Goal: Task Accomplishment & Management: Manage account settings

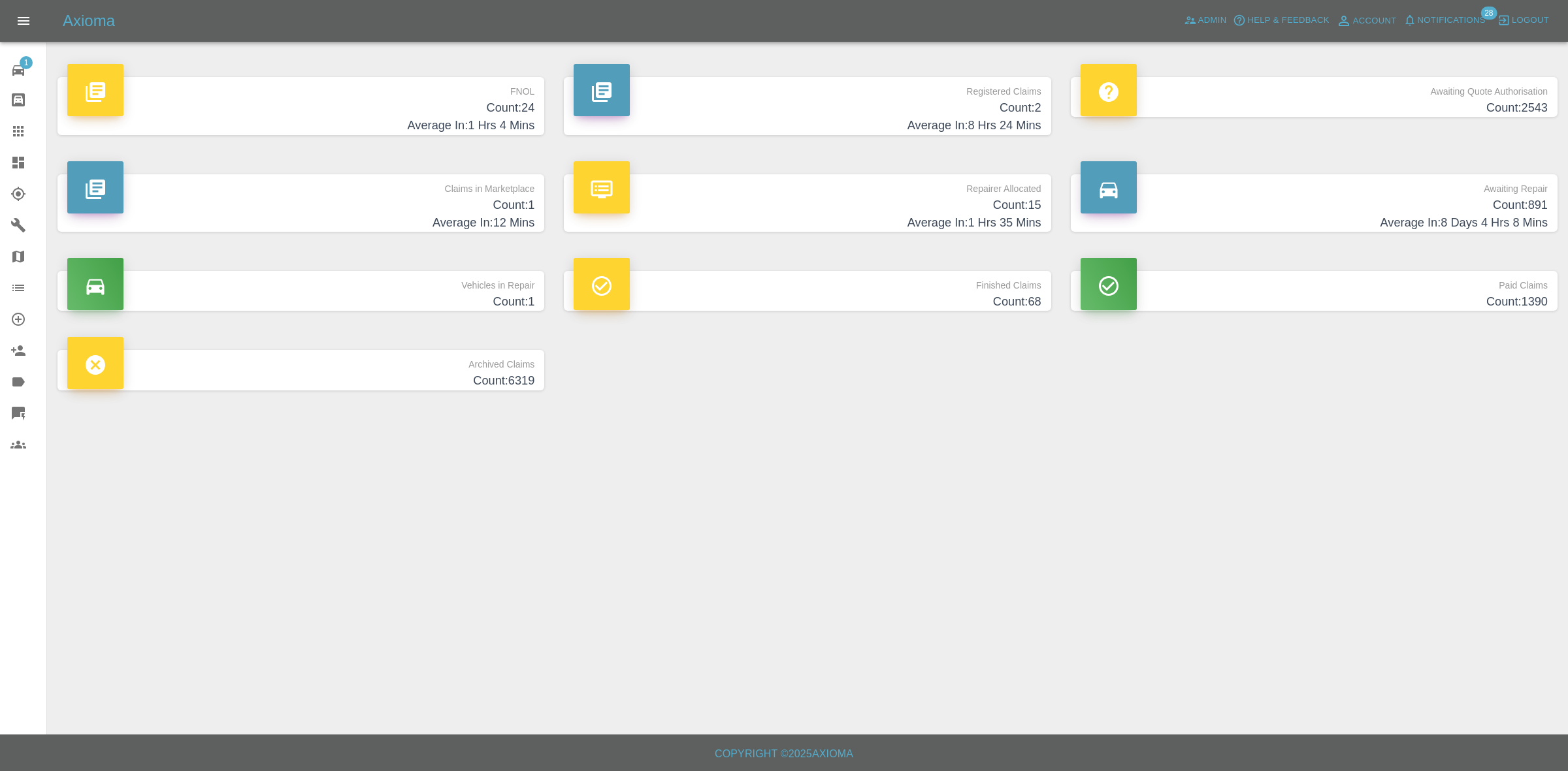
click at [394, 205] on h4 "Count: 1" at bounding box center [301, 205] width 467 height 18
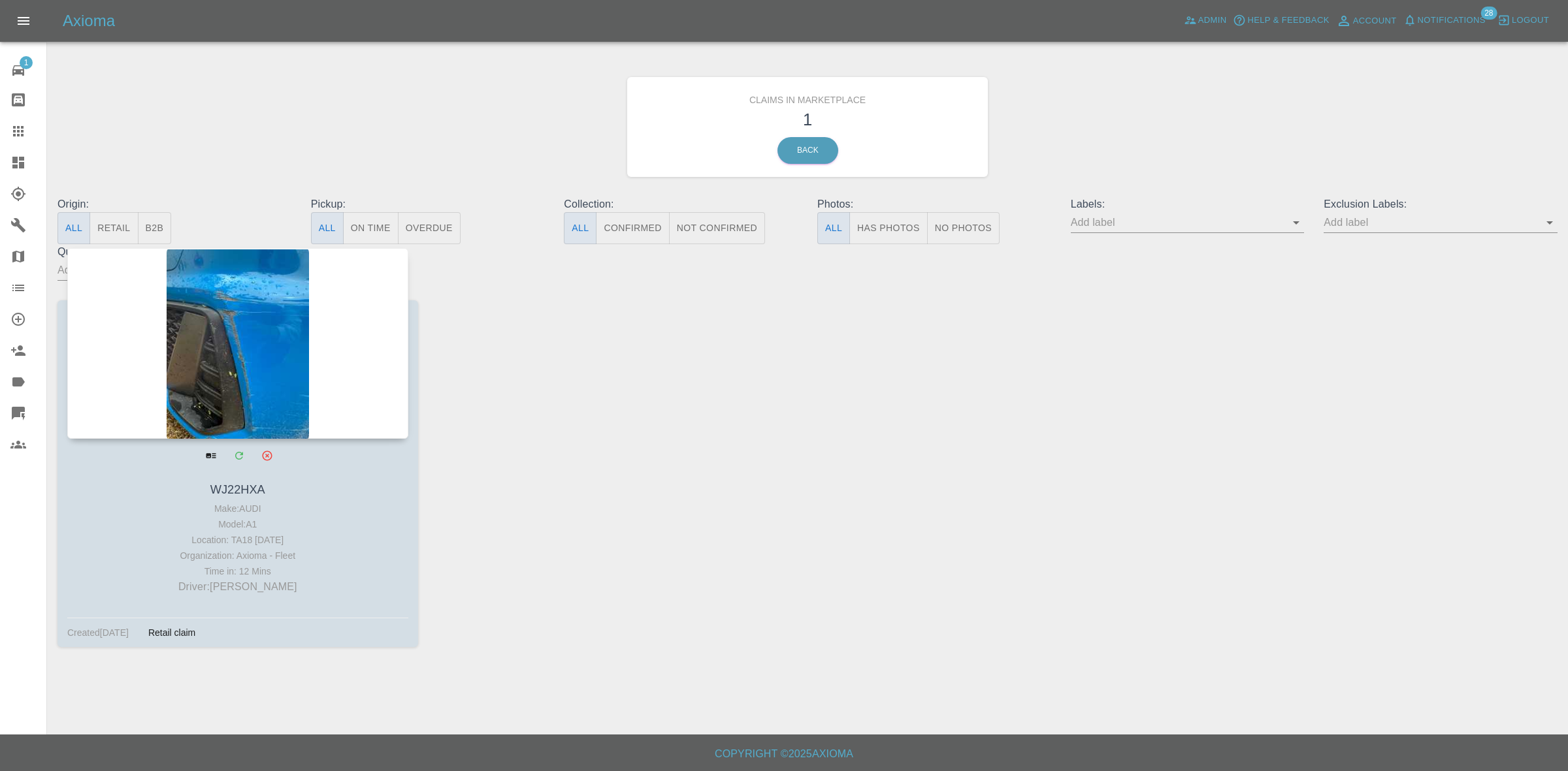
click at [246, 328] on div at bounding box center [237, 343] width 341 height 190
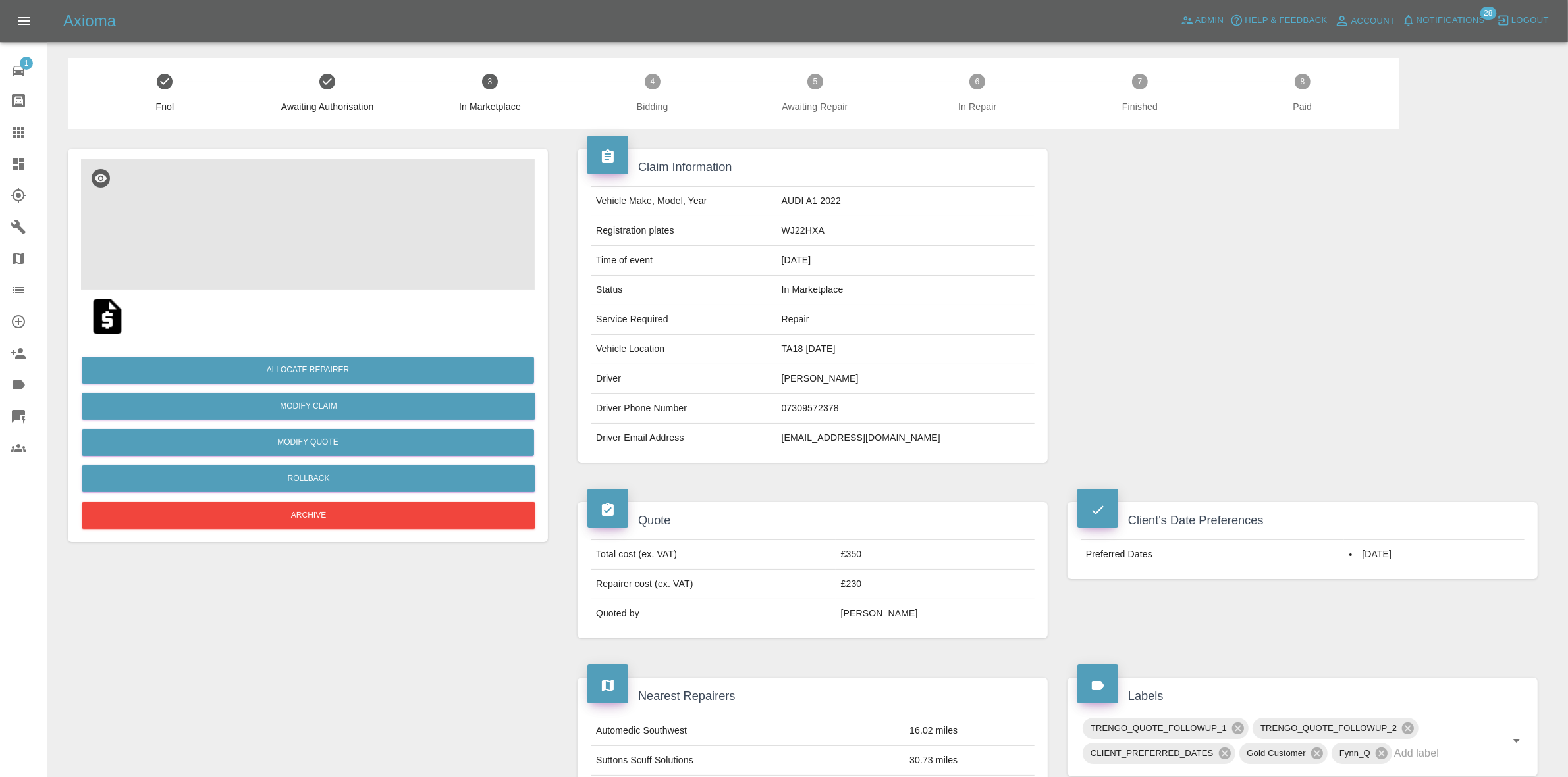
click at [344, 210] on img at bounding box center [308, 225] width 454 height 132
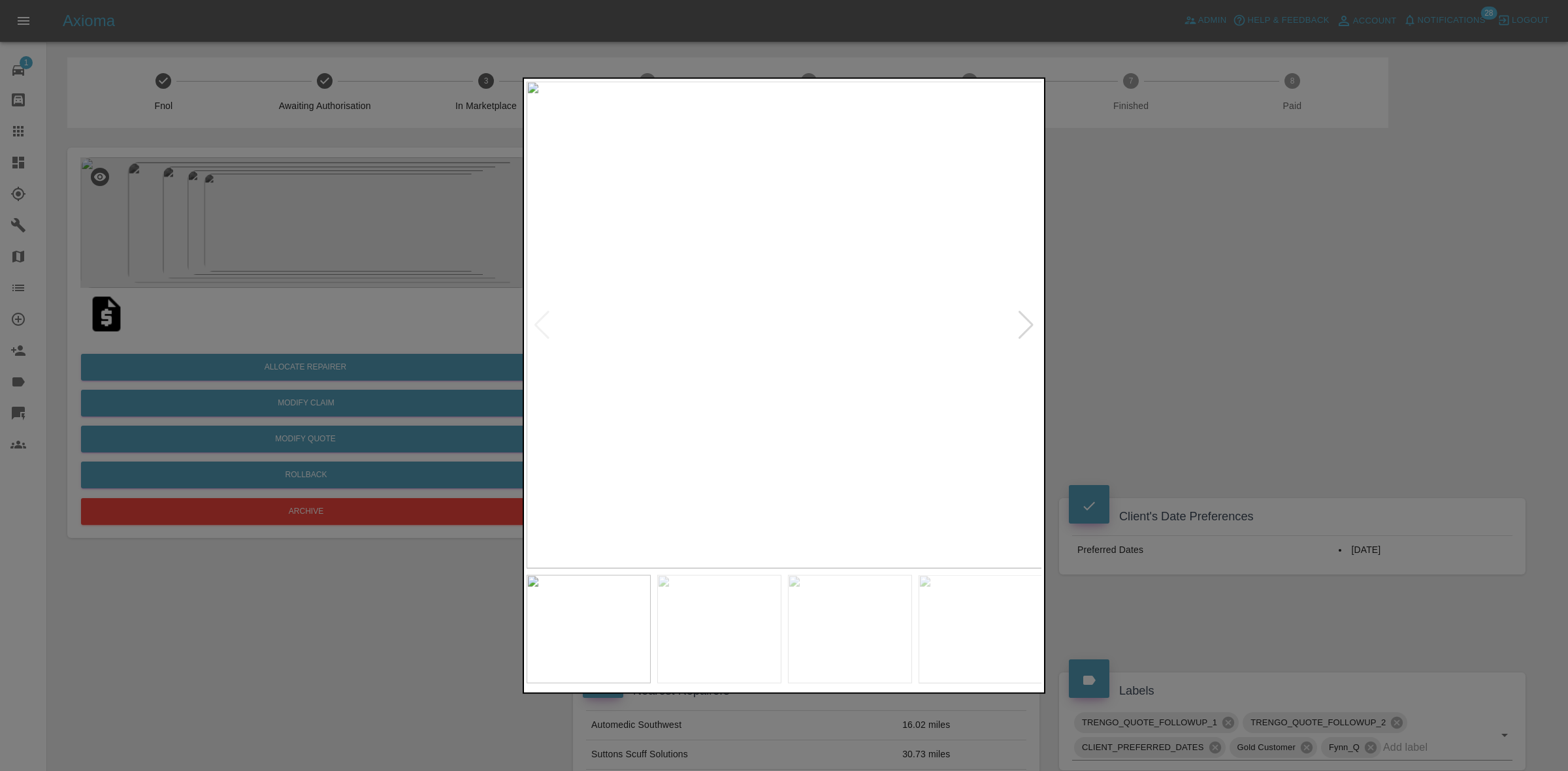
click at [1023, 317] on div at bounding box center [1026, 324] width 18 height 29
click at [1023, 317] on img at bounding box center [784, 325] width 516 height 487
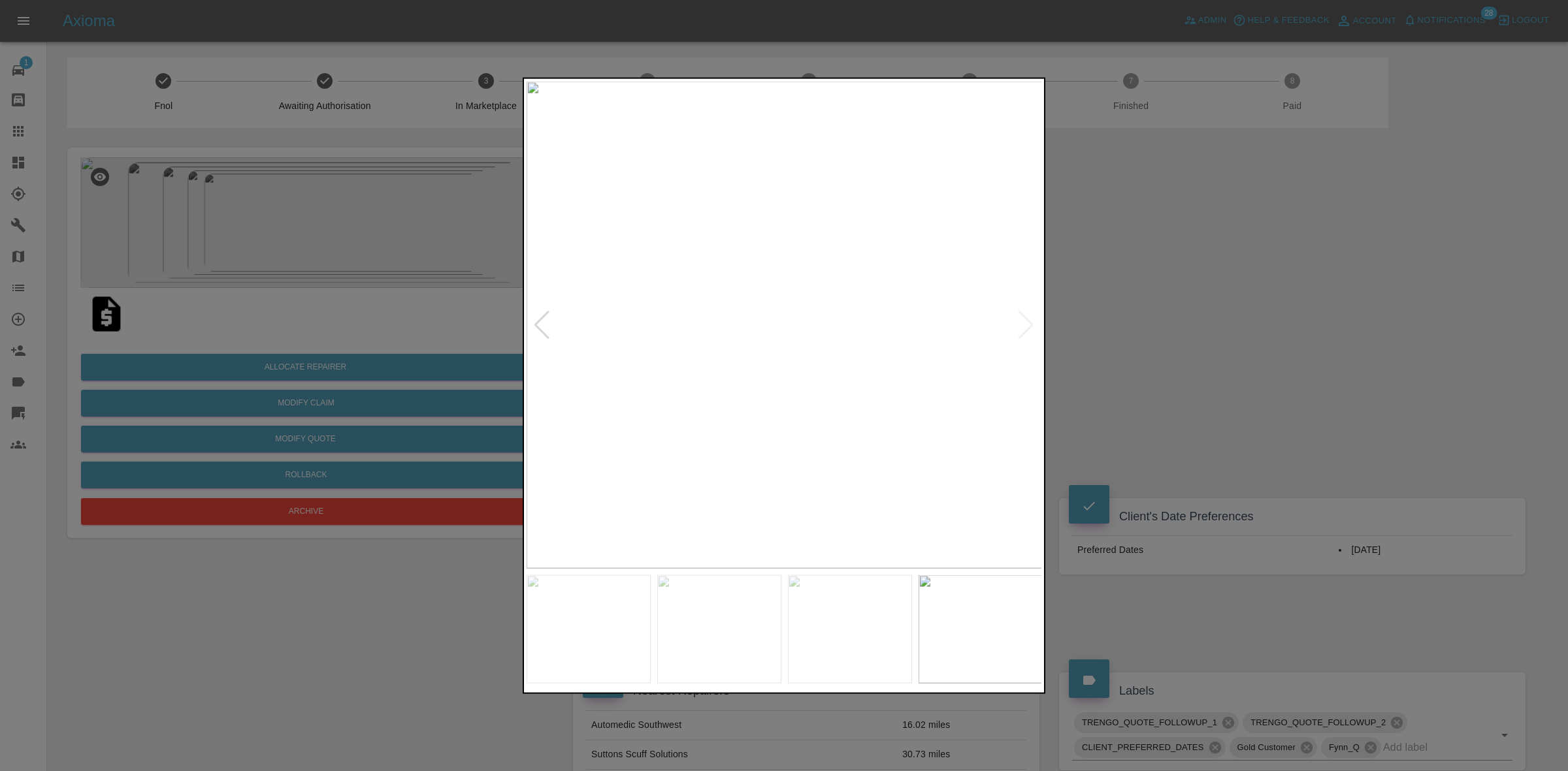
click at [387, 367] on div at bounding box center [784, 386] width 1568 height 771
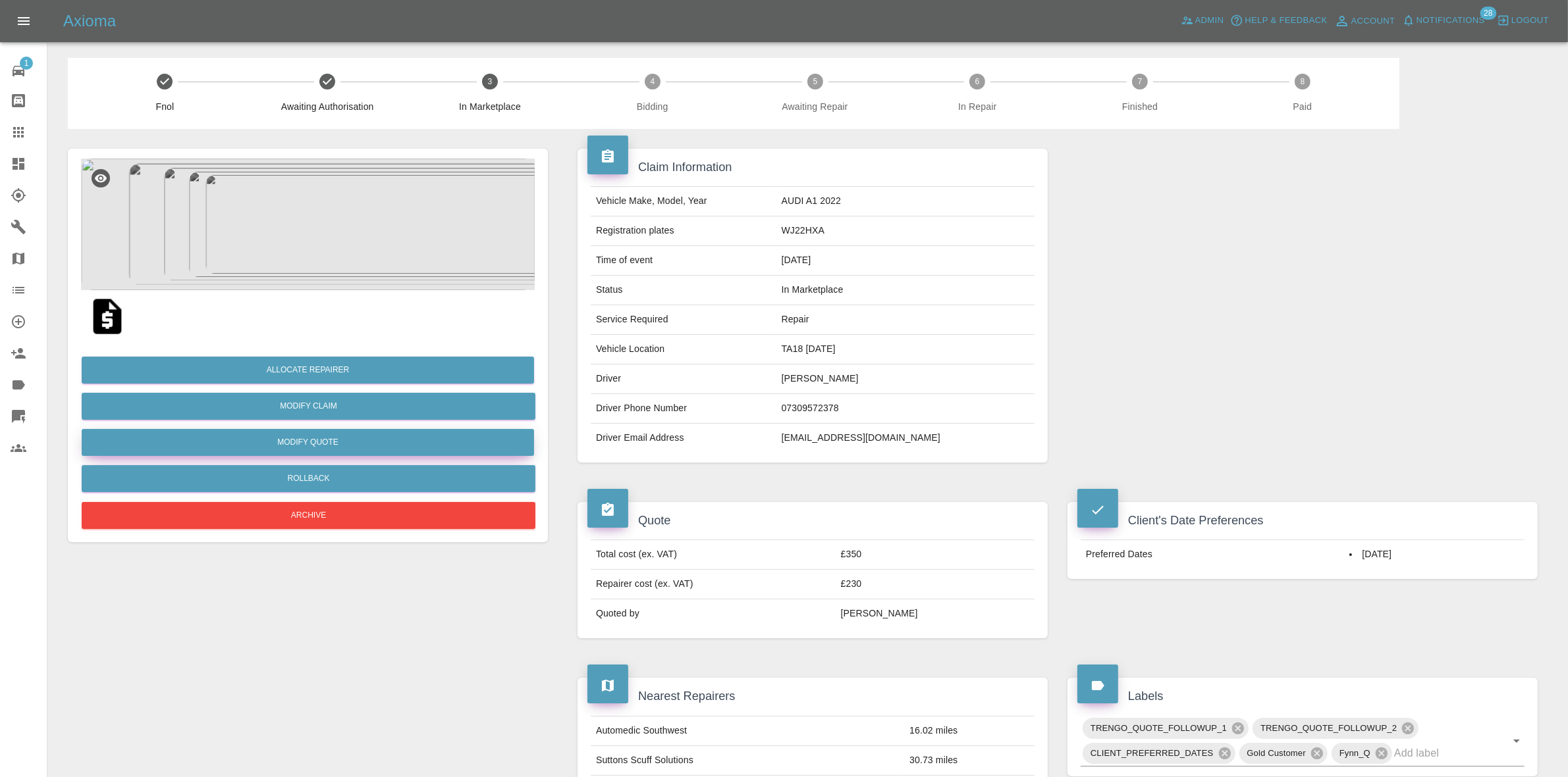
click at [309, 441] on button "Modify Quote" at bounding box center [308, 442] width 453 height 27
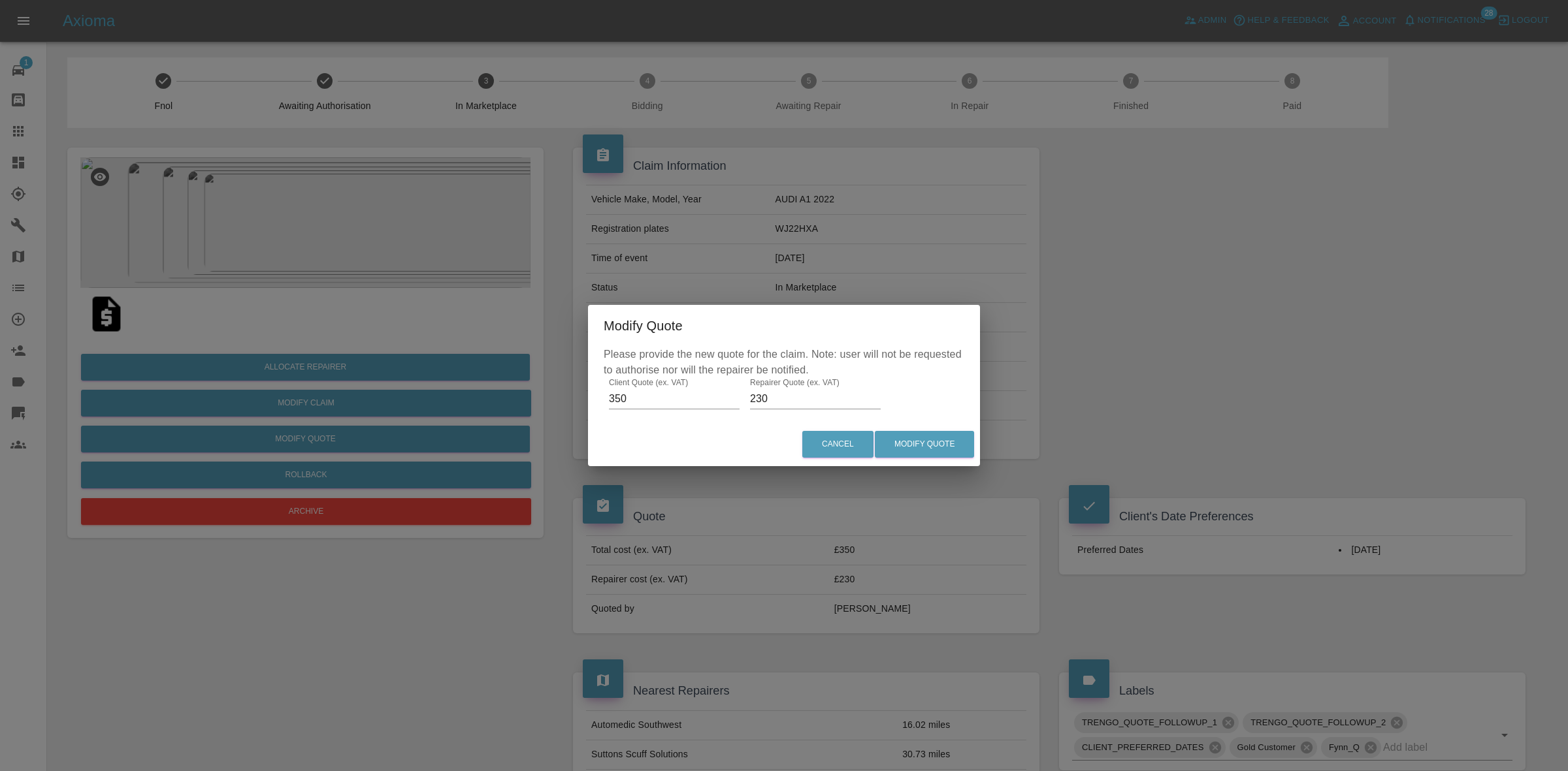
click at [789, 397] on input "230" at bounding box center [815, 399] width 131 height 21
type input "210"
click at [928, 439] on button "Modify Quote" at bounding box center [924, 444] width 99 height 27
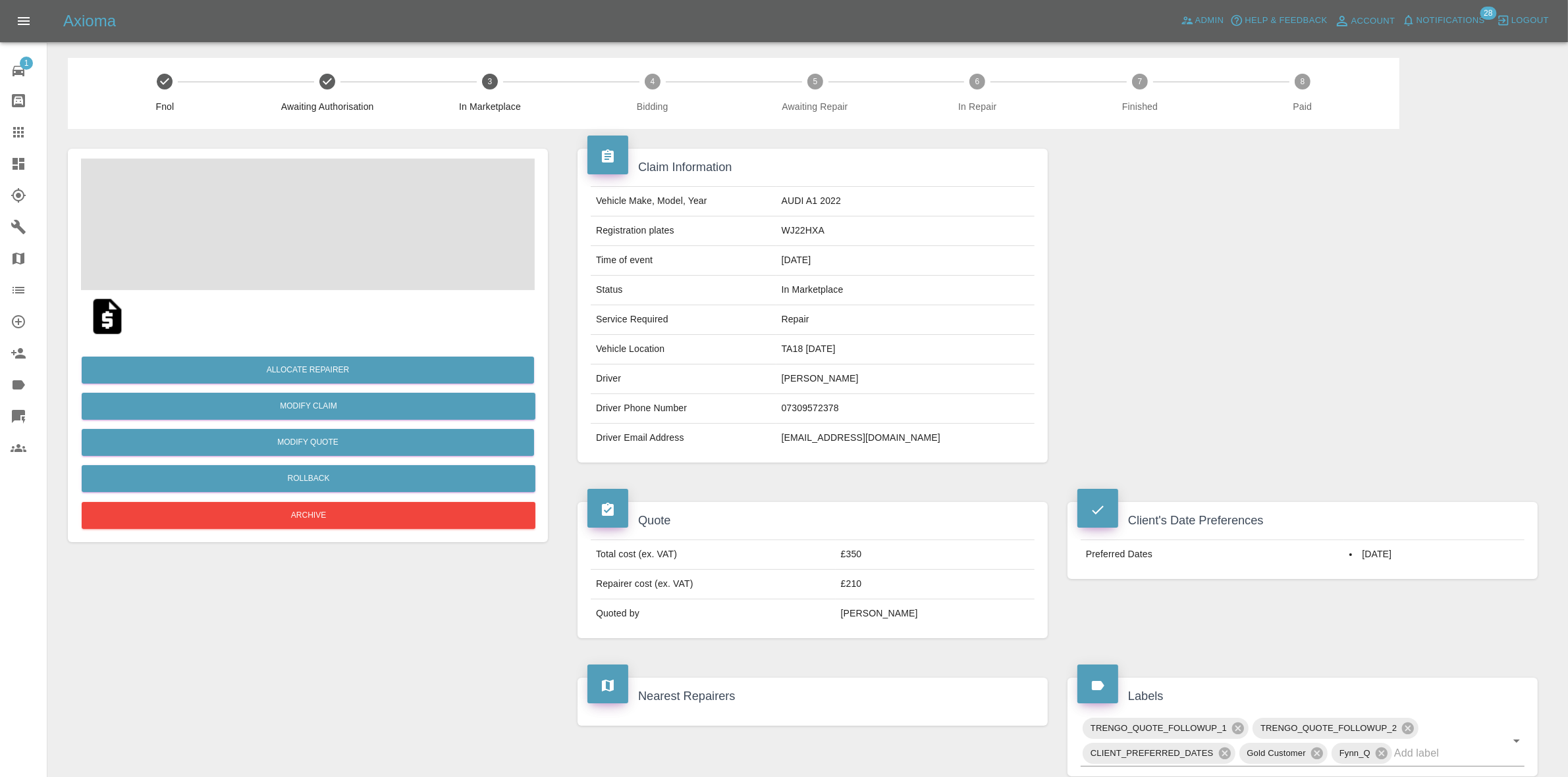
click at [850, 225] on td "WJ22HXA" at bounding box center [905, 230] width 258 height 29
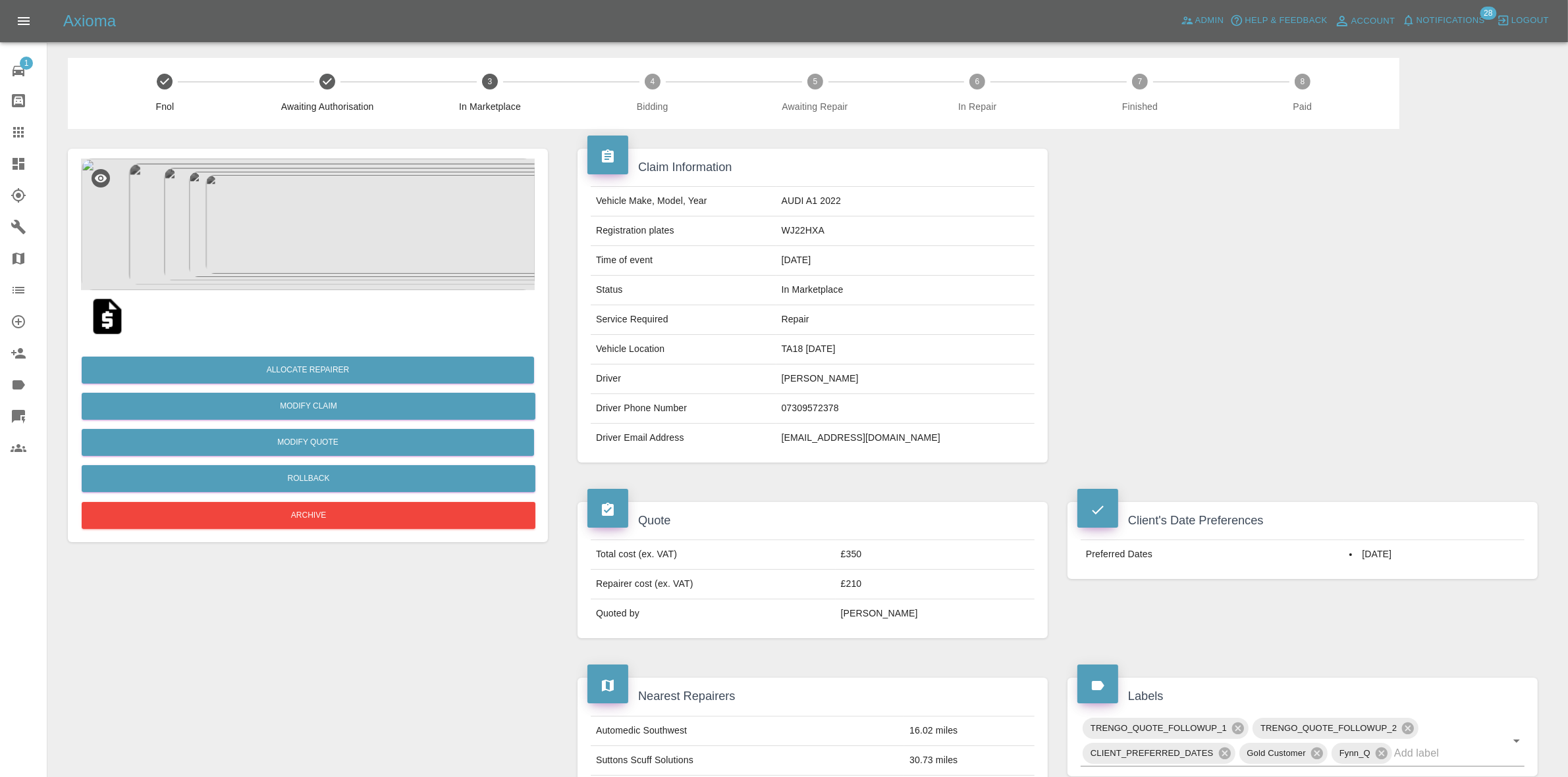
click at [989, 764] on td "30.73 miles" at bounding box center [969, 760] width 131 height 29
drag, startPoint x: 1411, startPoint y: 310, endPoint x: 1332, endPoint y: 320, distance: 79.6
click at [1411, 310] on div at bounding box center [1303, 306] width 490 height 354
click at [1454, 25] on span "Notifications" at bounding box center [1450, 21] width 69 height 15
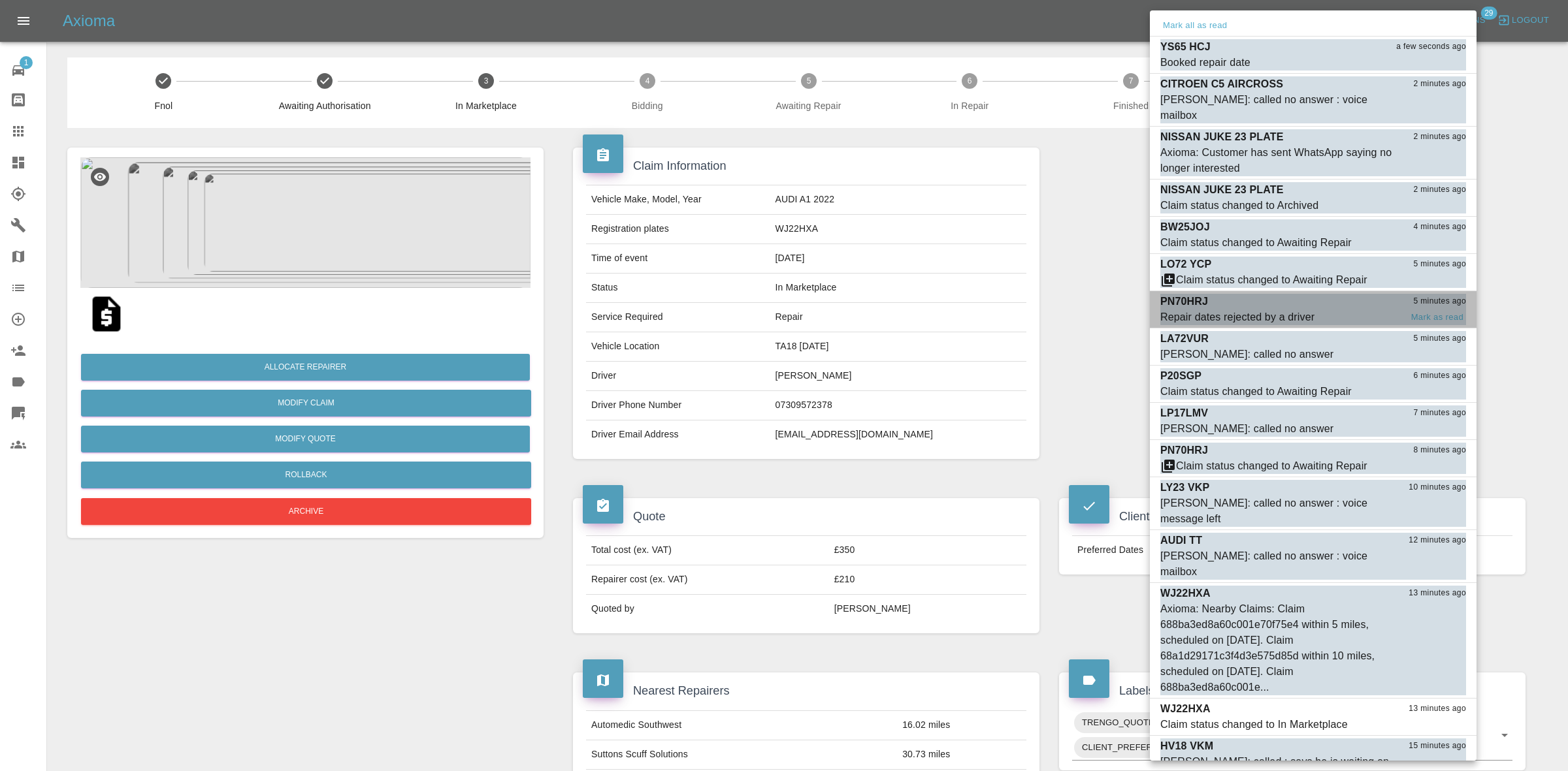
click at [1270, 310] on div "Repair dates rejected by a driver" at bounding box center [1237, 317] width 154 height 16
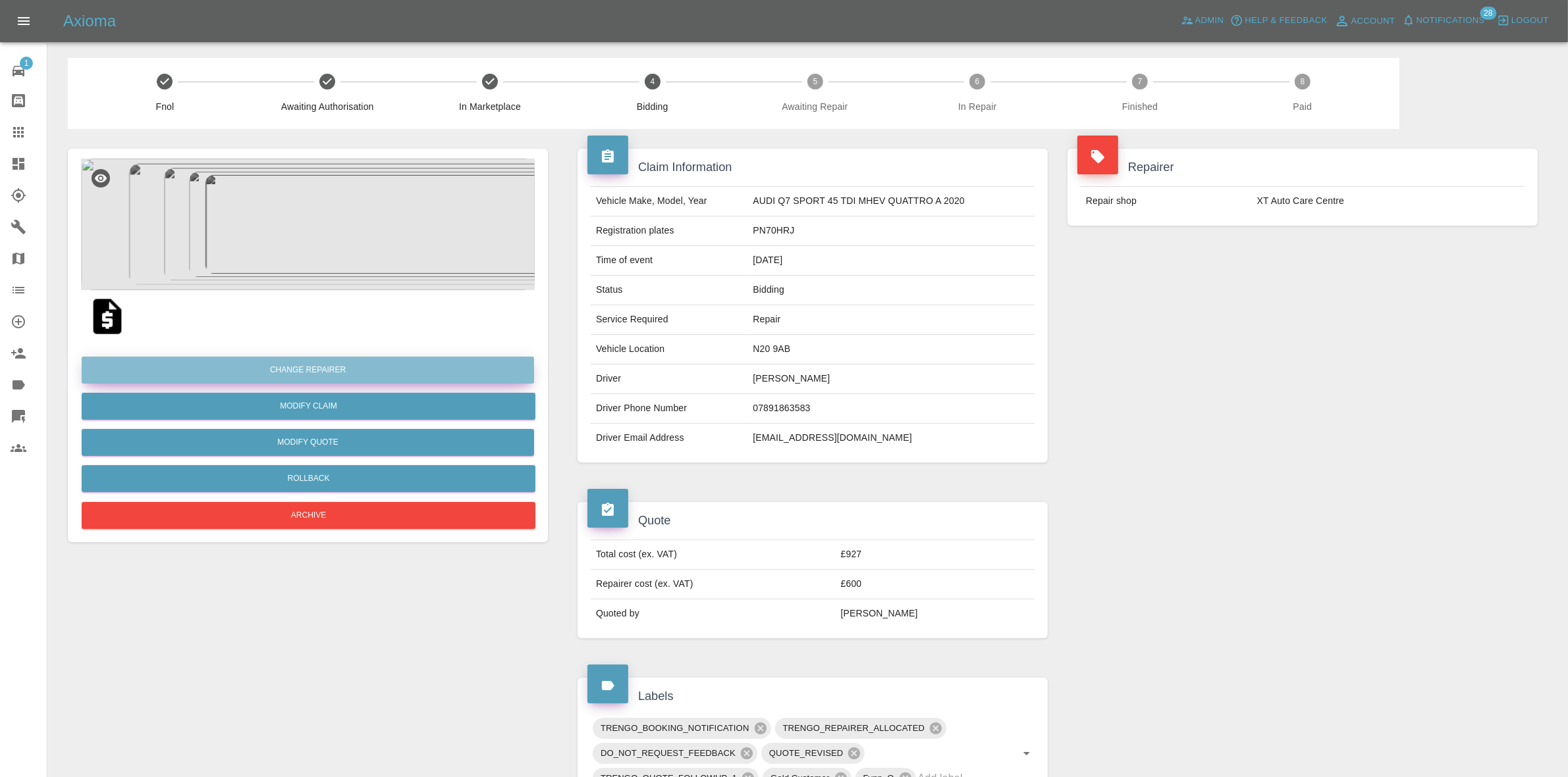
click at [324, 365] on button "Change Repairer" at bounding box center [308, 370] width 453 height 27
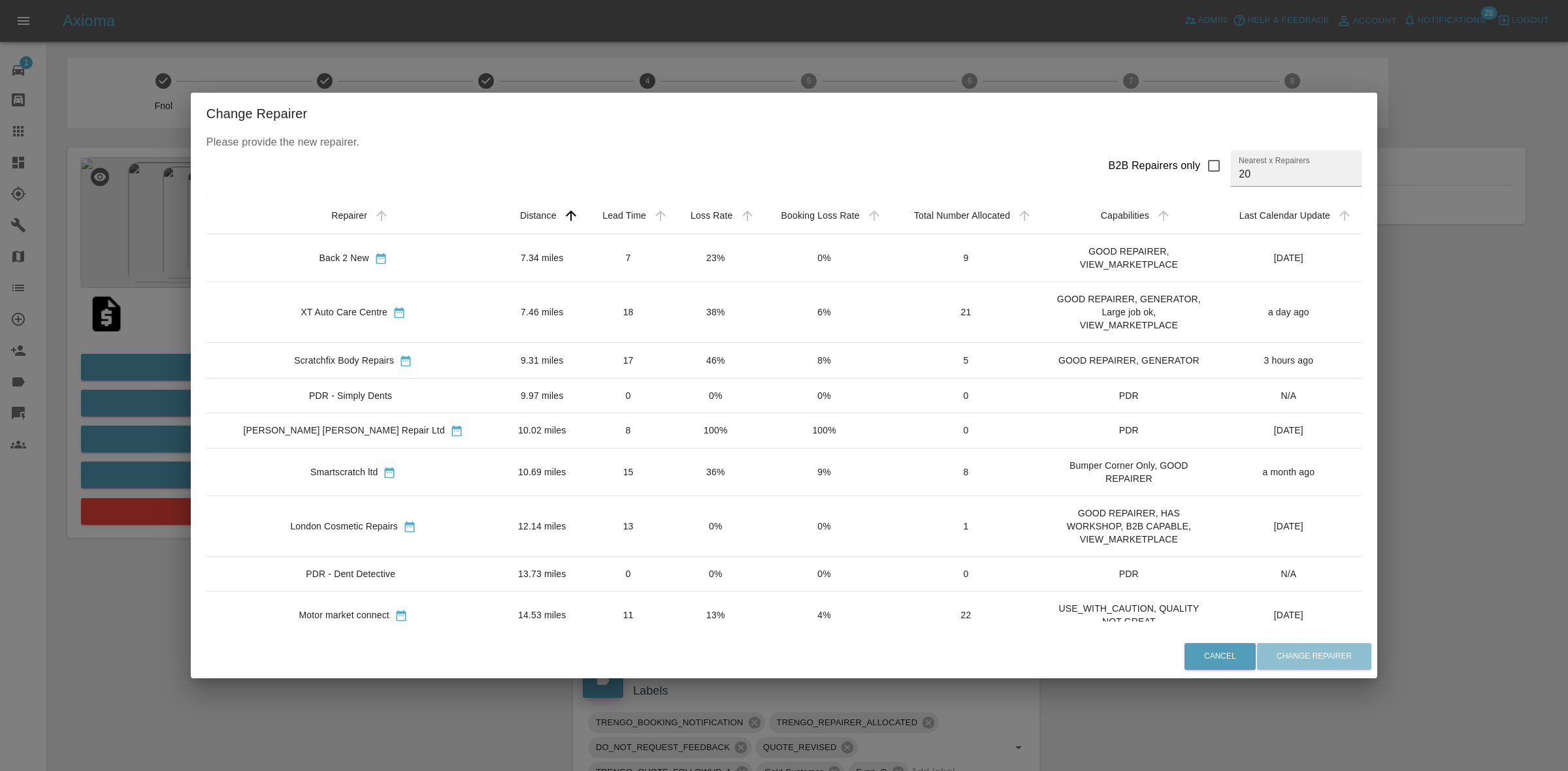
click at [690, 259] on td "23%" at bounding box center [715, 258] width 86 height 48
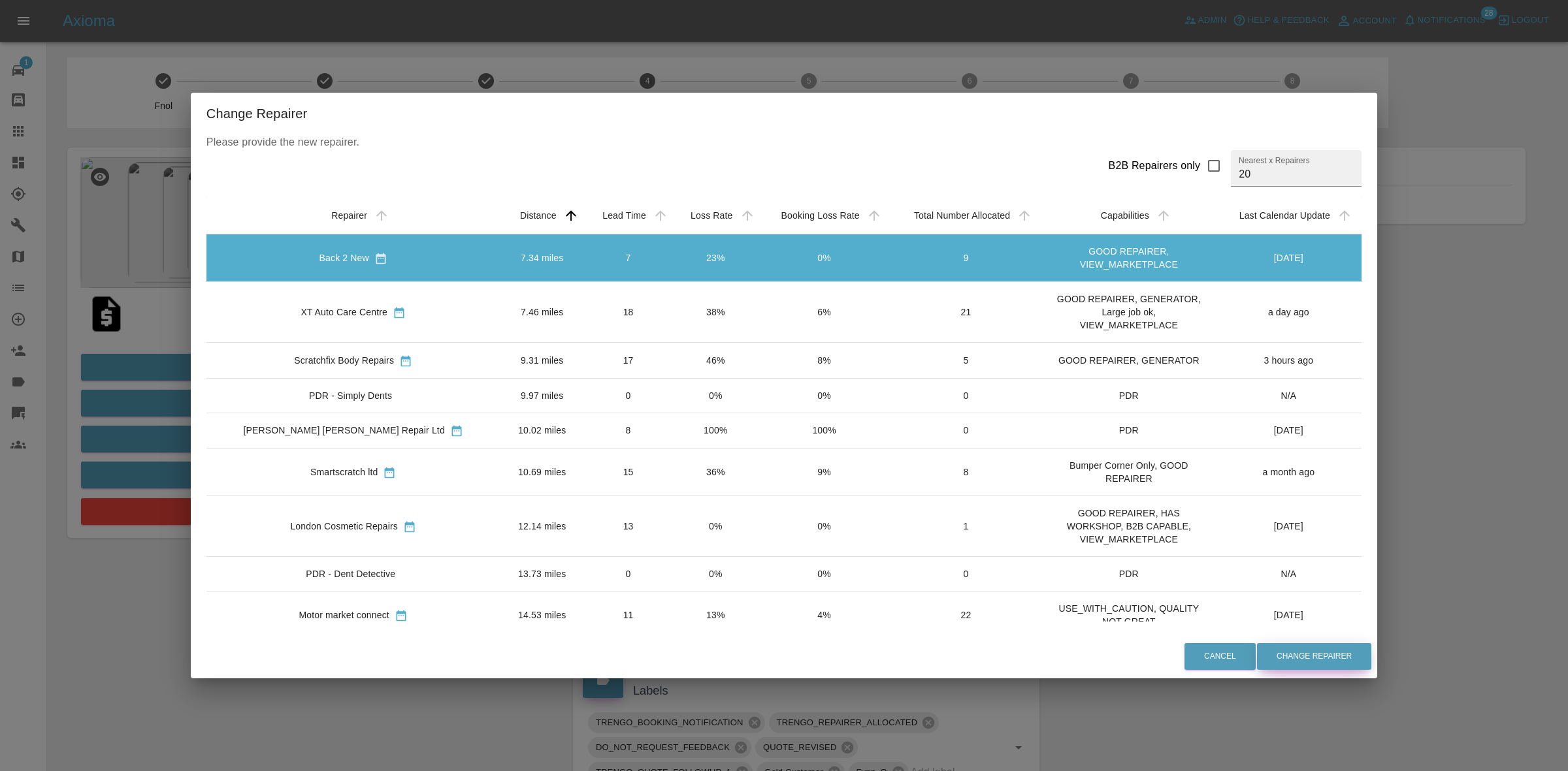
click at [1256, 651] on button "Change Repairer" at bounding box center [1313, 656] width 114 height 27
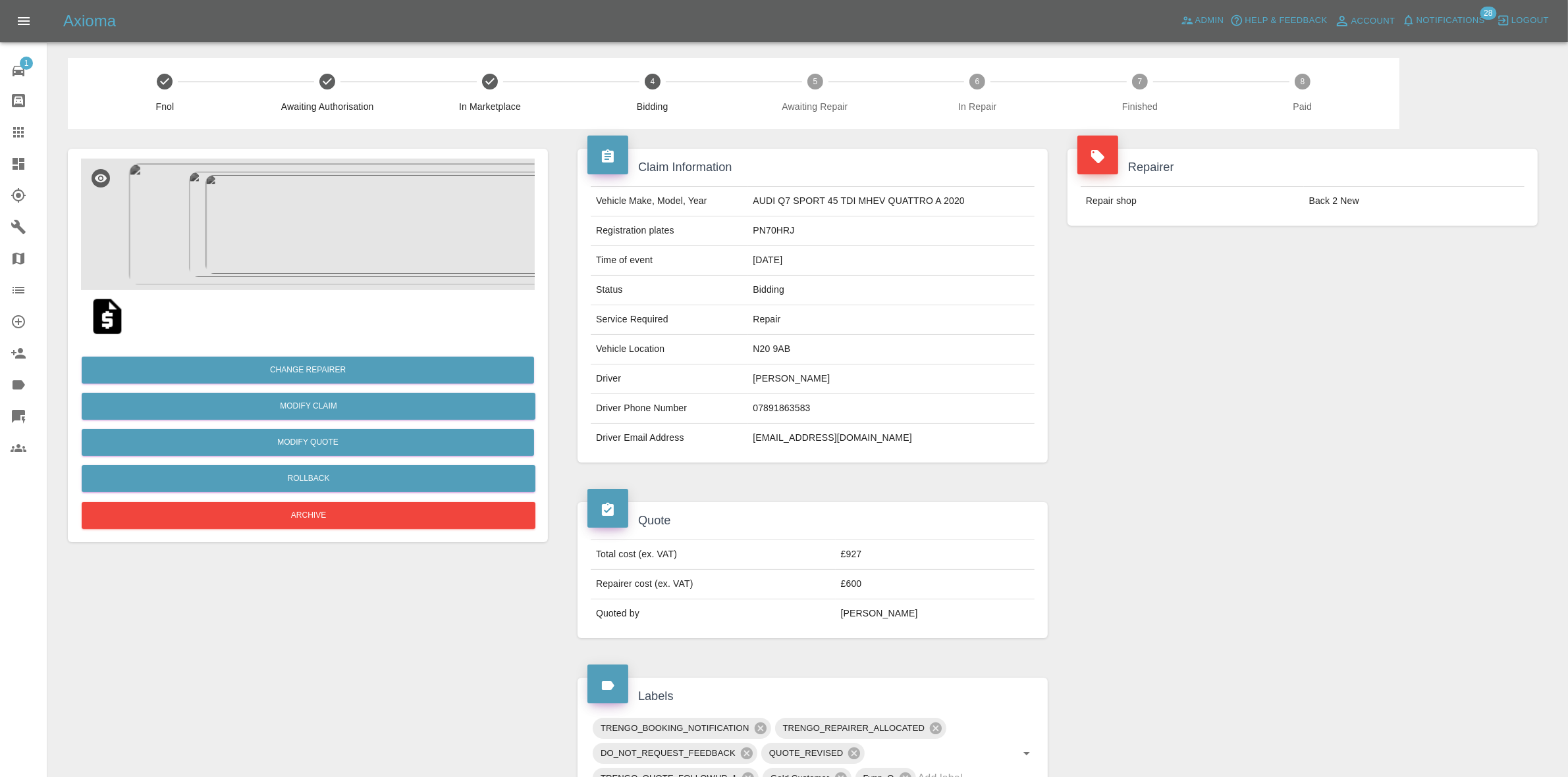
click at [1370, 209] on td "Back 2 New" at bounding box center [1415, 201] width 220 height 29
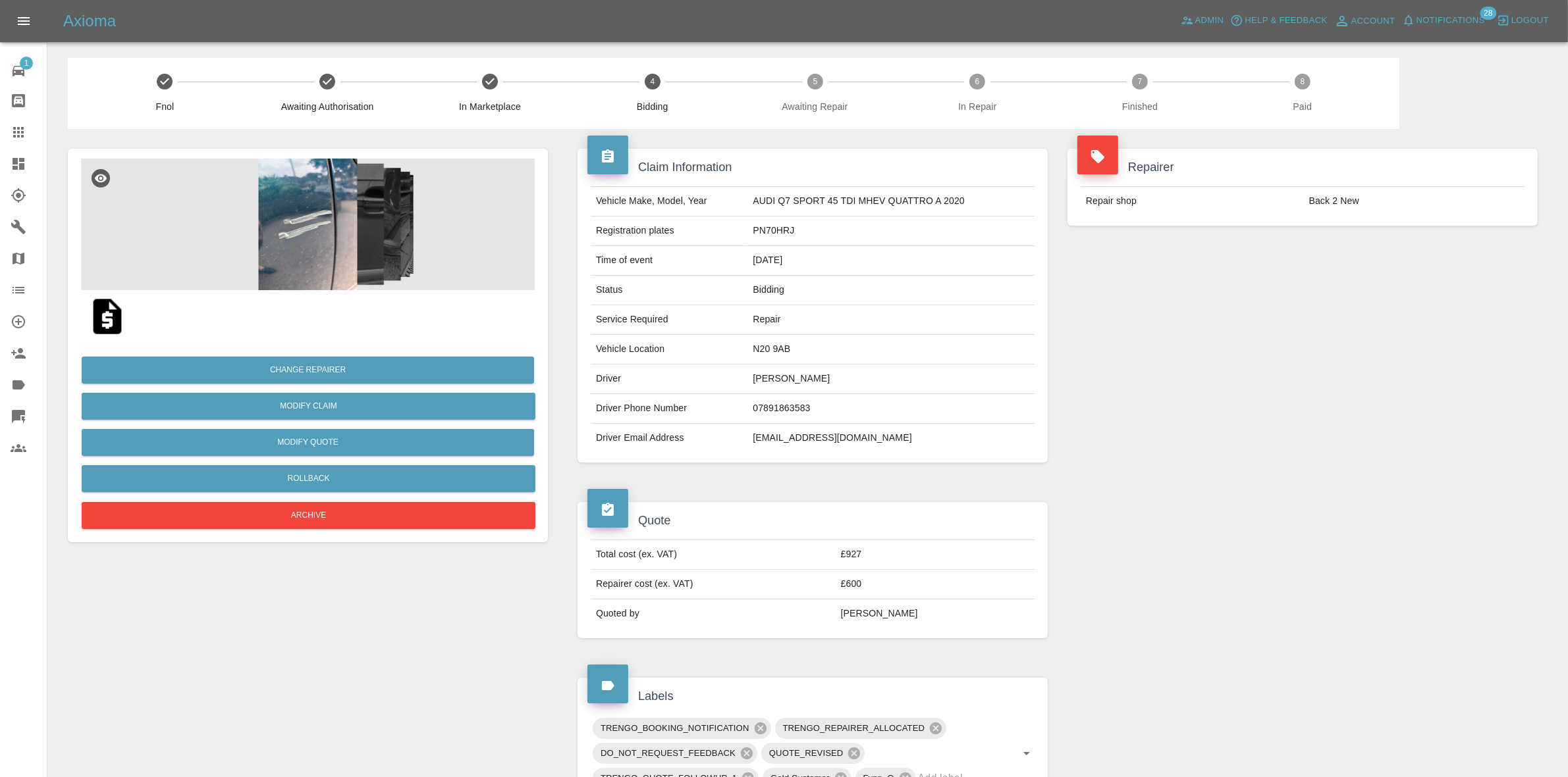
click at [1210, 385] on div "Repairer Repair shop Back 2 New" at bounding box center [1303, 306] width 490 height 354
click at [0, 174] on link "Dashboard" at bounding box center [24, 164] width 47 height 32
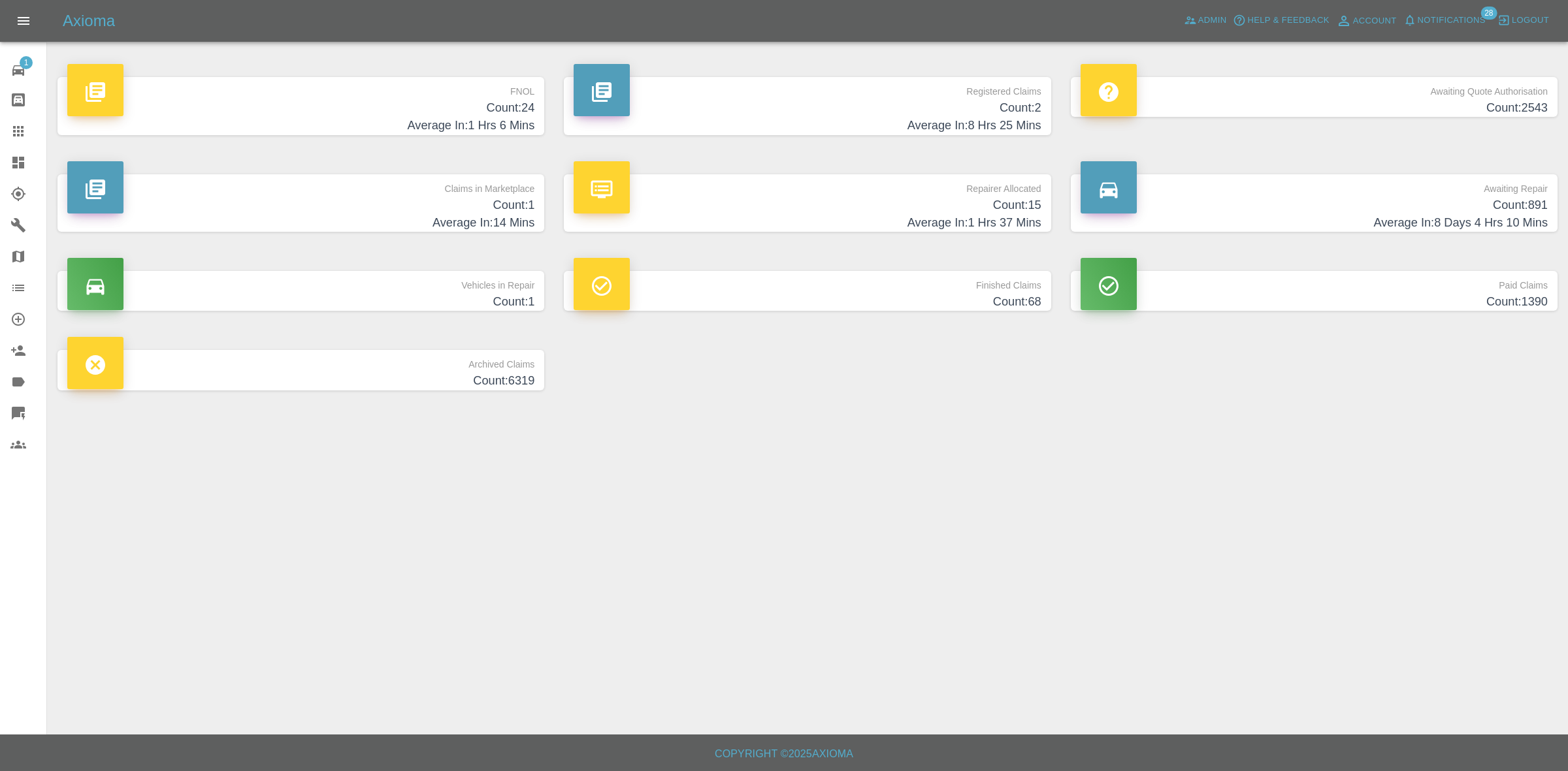
click at [410, 195] on p "Claims in Marketplace" at bounding box center [301, 186] width 467 height 22
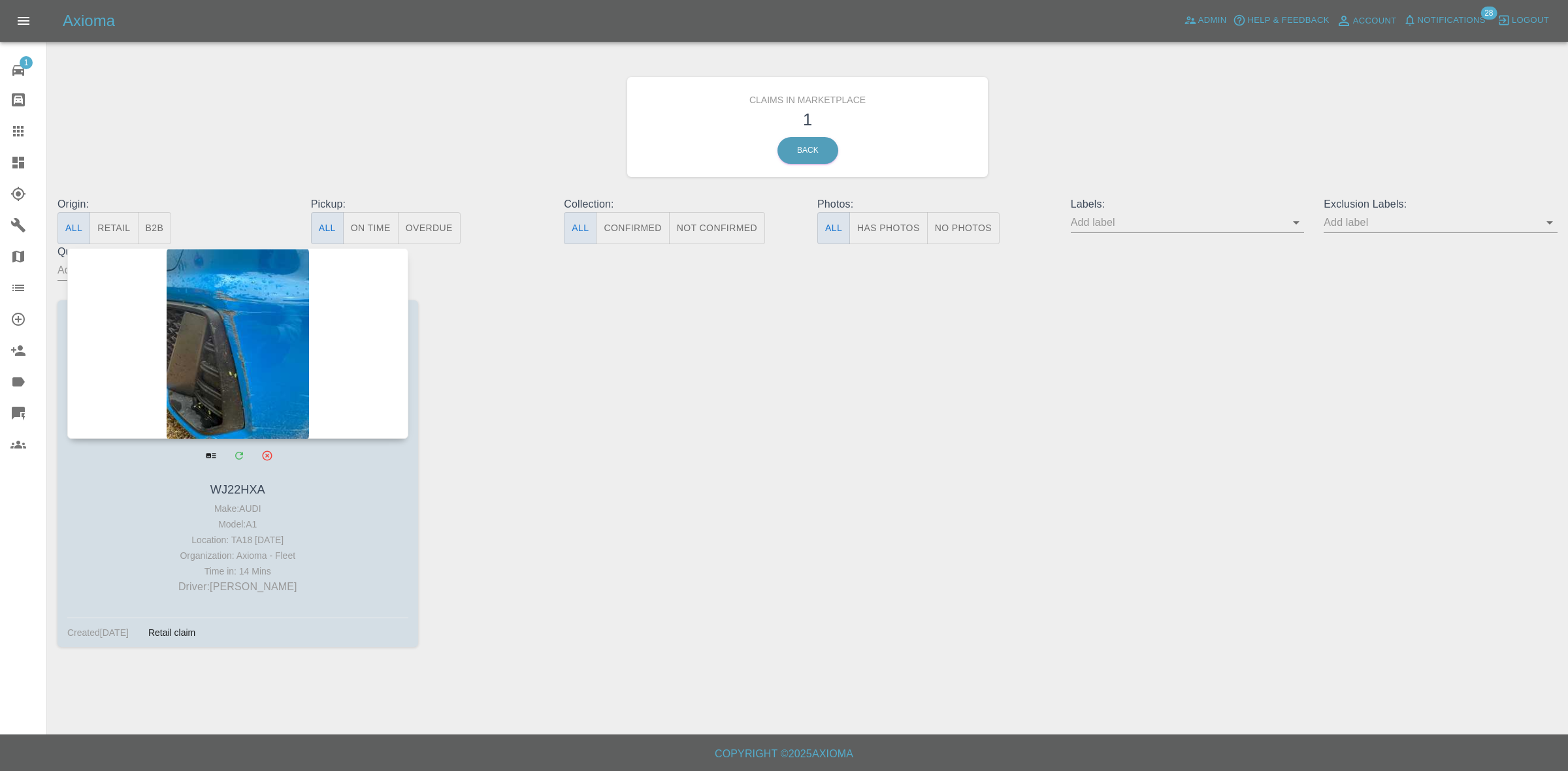
click at [269, 349] on div at bounding box center [237, 343] width 341 height 190
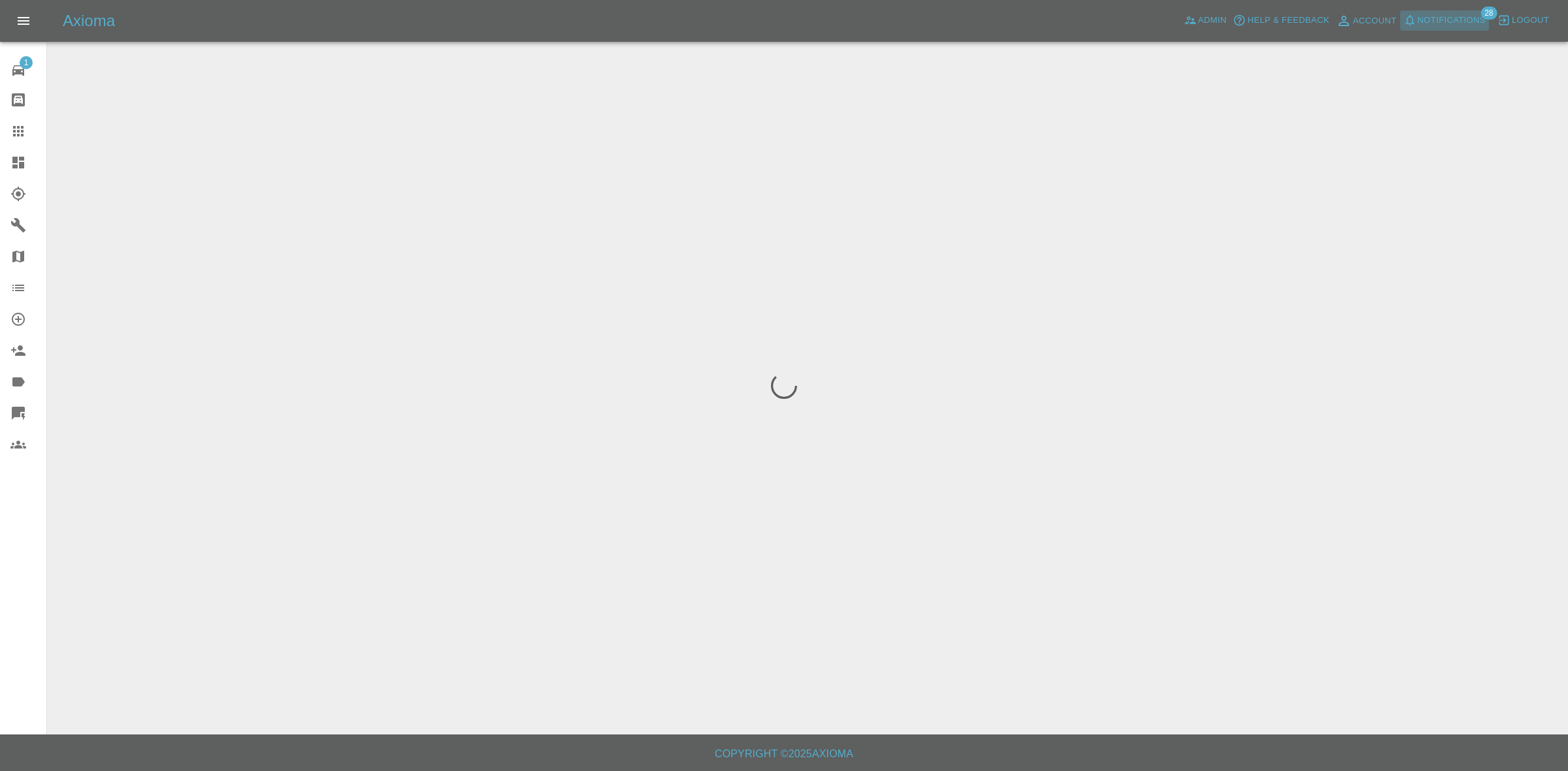
click at [1439, 14] on span "Notifications" at bounding box center [1451, 21] width 68 height 15
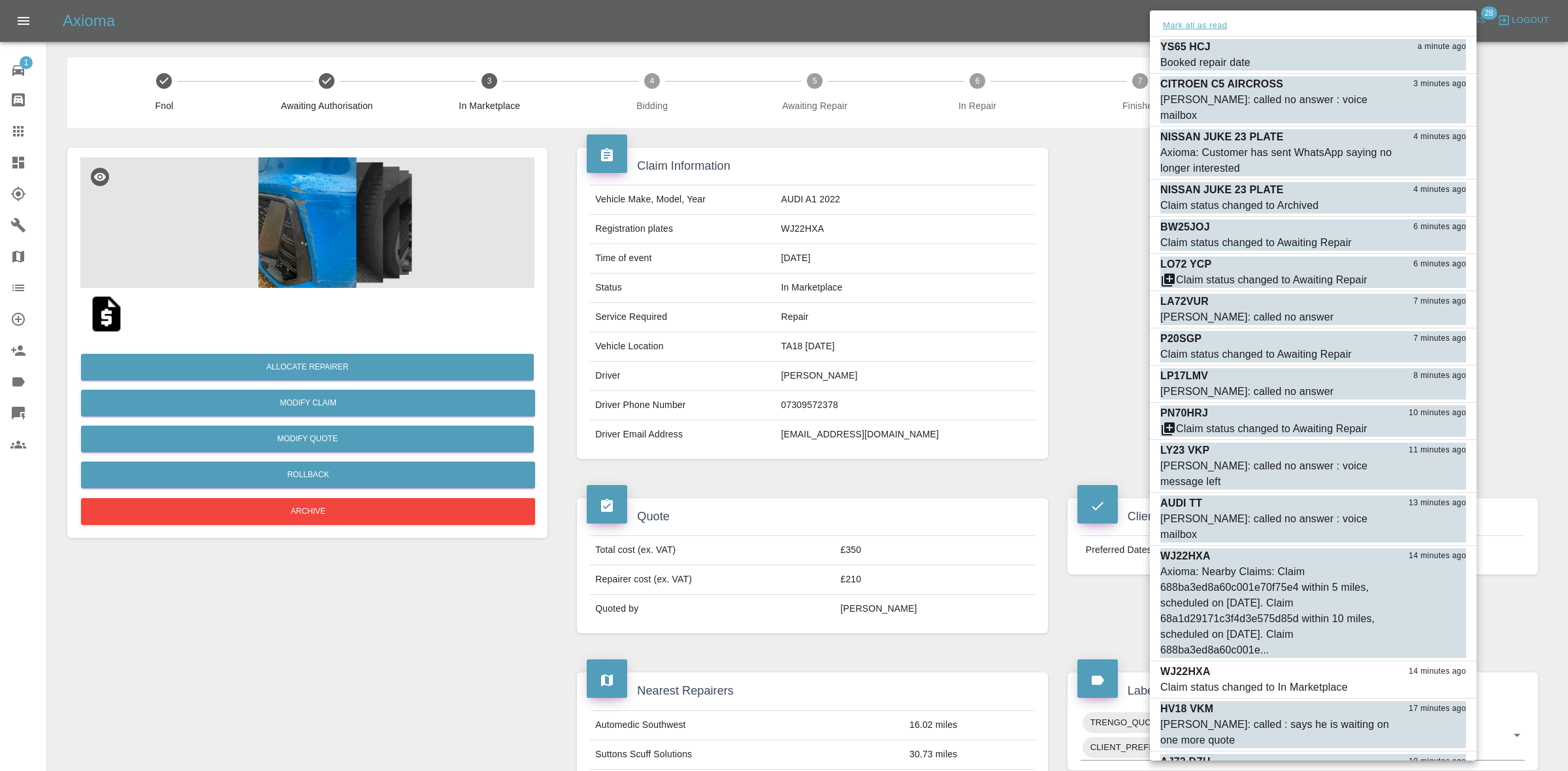
click at [1183, 25] on button "Mark all as read" at bounding box center [1195, 26] width 69 height 15
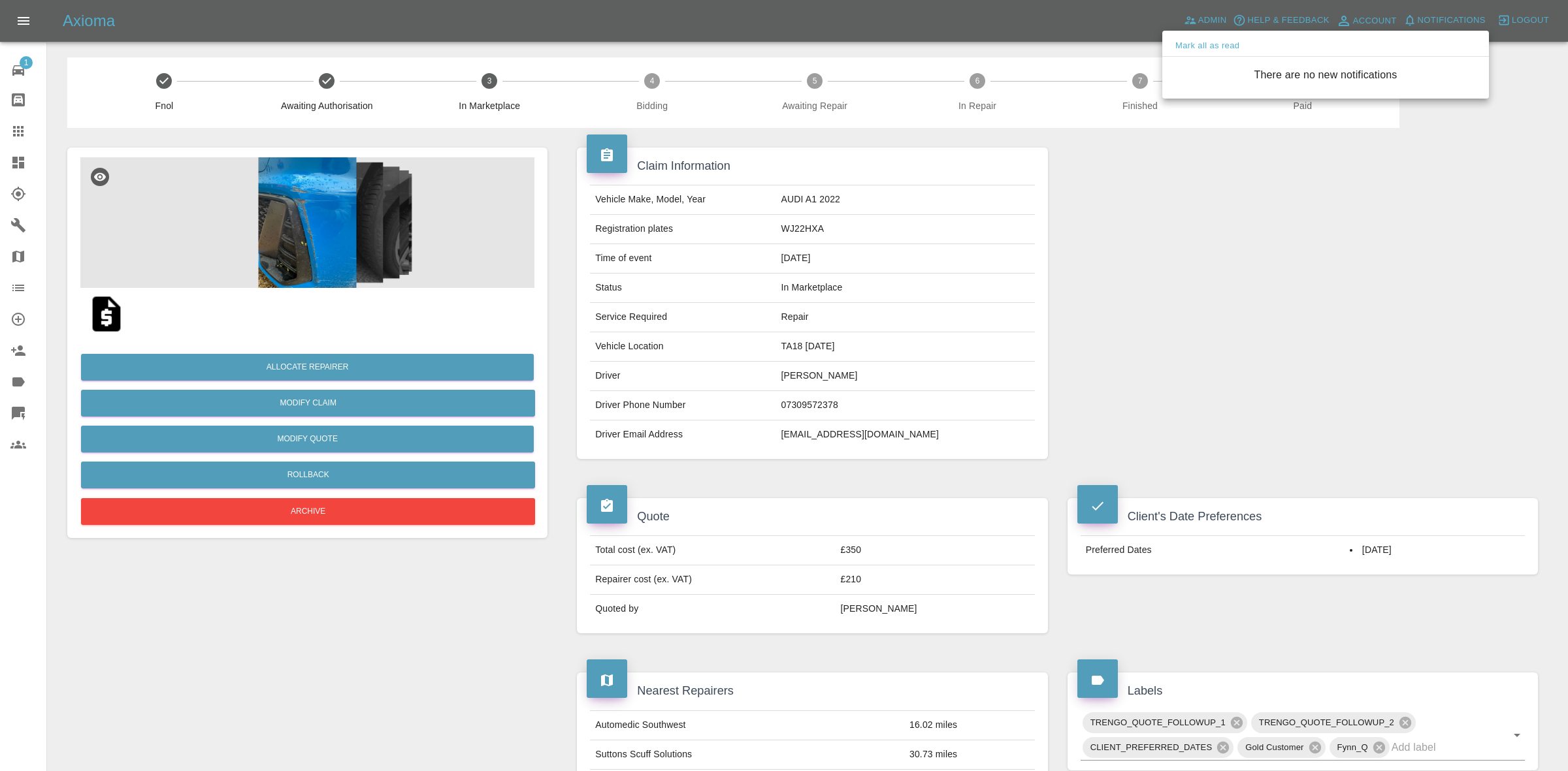
drag, startPoint x: 1128, startPoint y: 213, endPoint x: 1111, endPoint y: 262, distance: 51.9
click at [1128, 223] on div at bounding box center [784, 386] width 1568 height 771
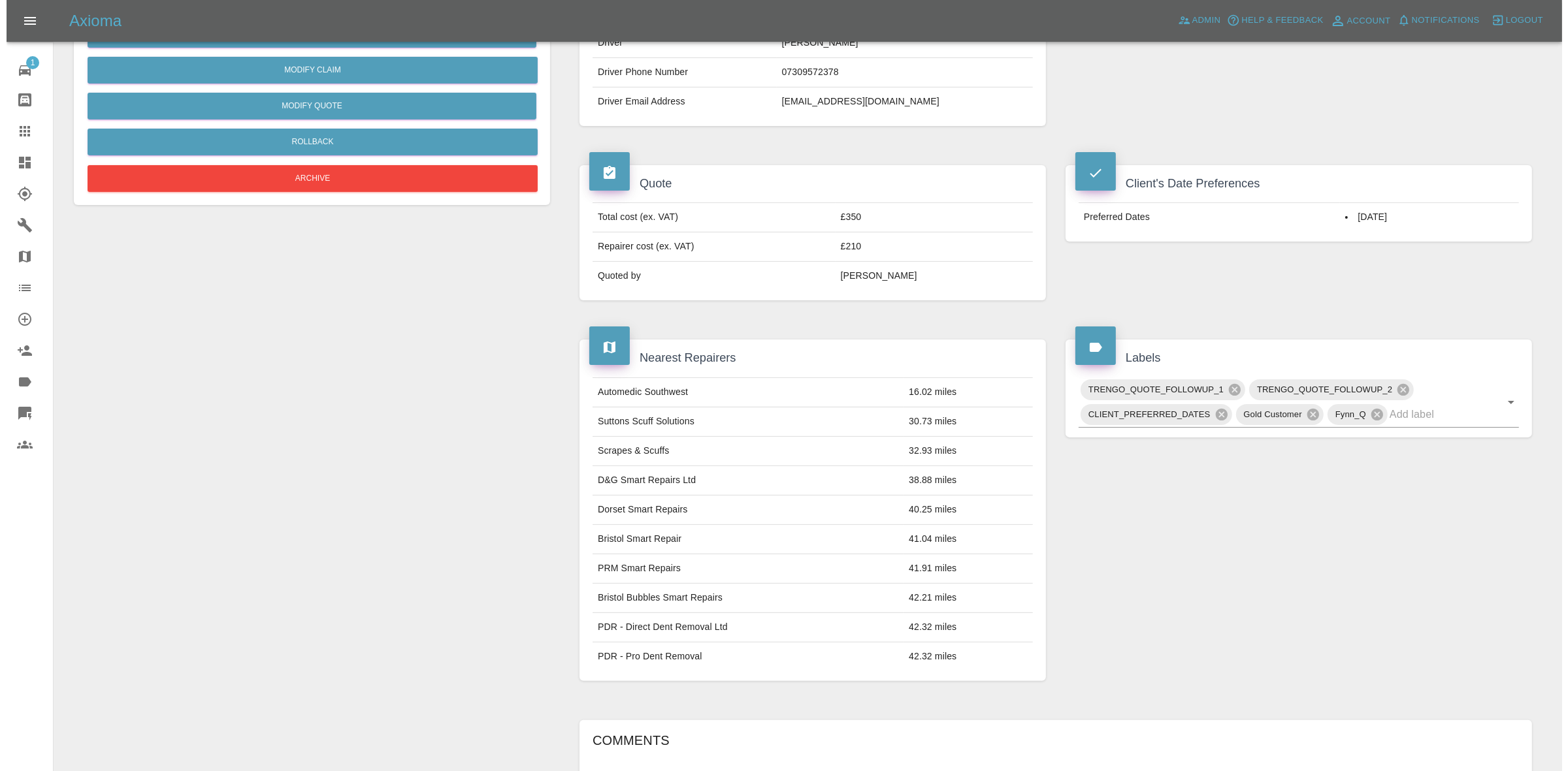
scroll to position [25, 0]
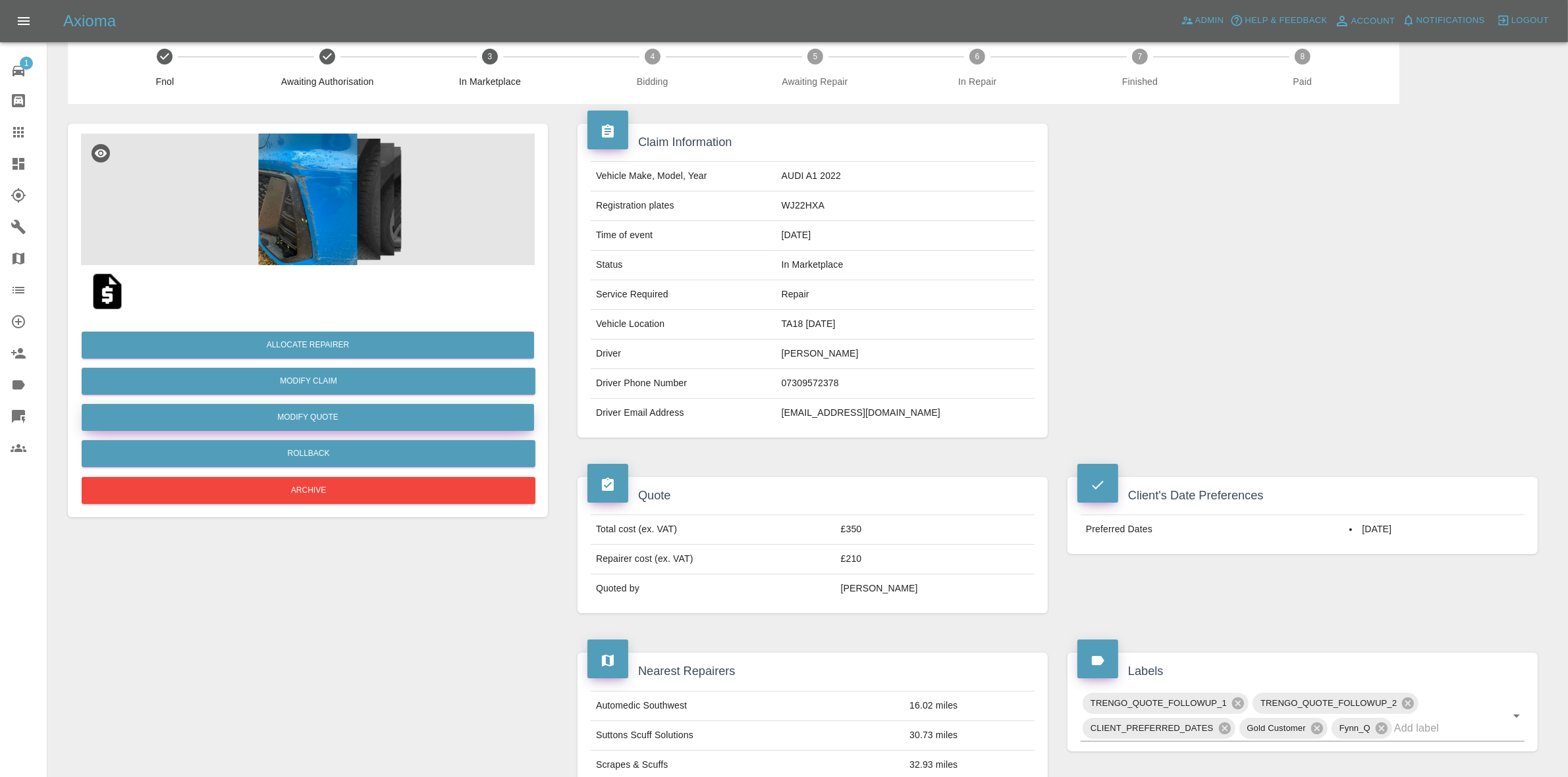
click at [311, 415] on button "Modify Quote" at bounding box center [308, 418] width 453 height 27
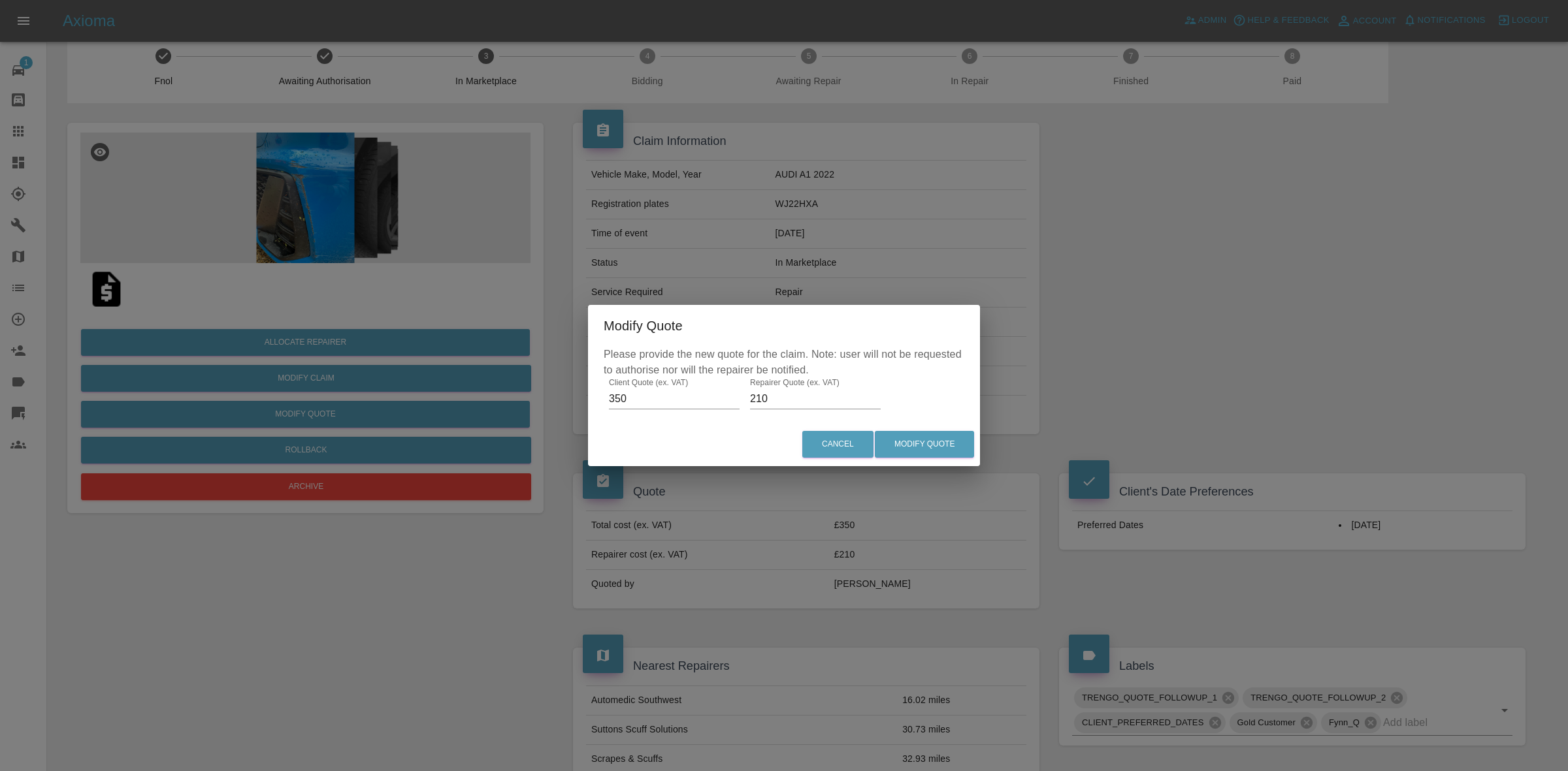
click at [752, 399] on input "210" at bounding box center [815, 399] width 131 height 21
type input "230"
drag, startPoint x: 922, startPoint y: 445, endPoint x: 906, endPoint y: 444, distance: 16.0
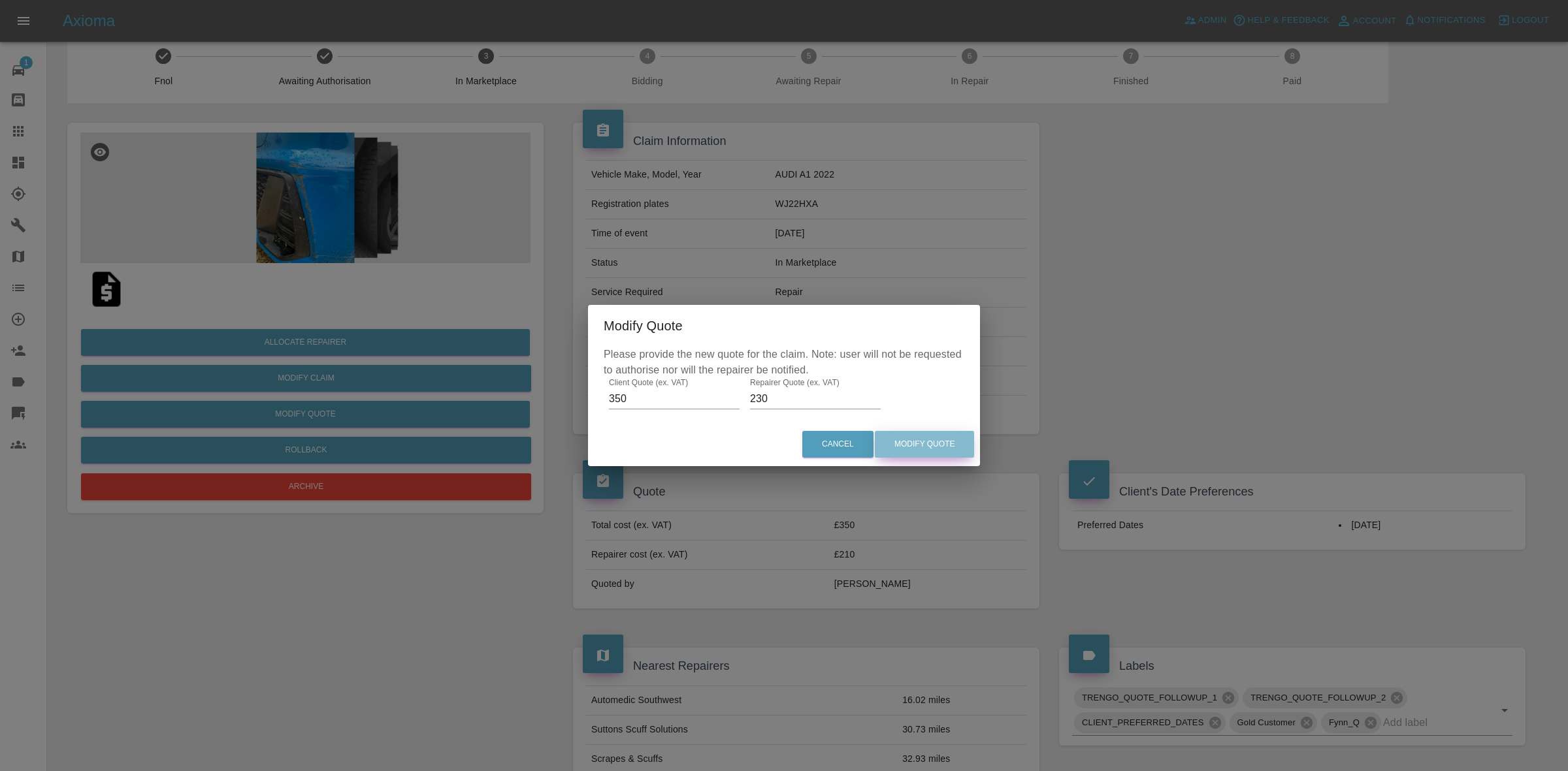
click at [922, 446] on button "Modify Quote" at bounding box center [924, 444] width 99 height 27
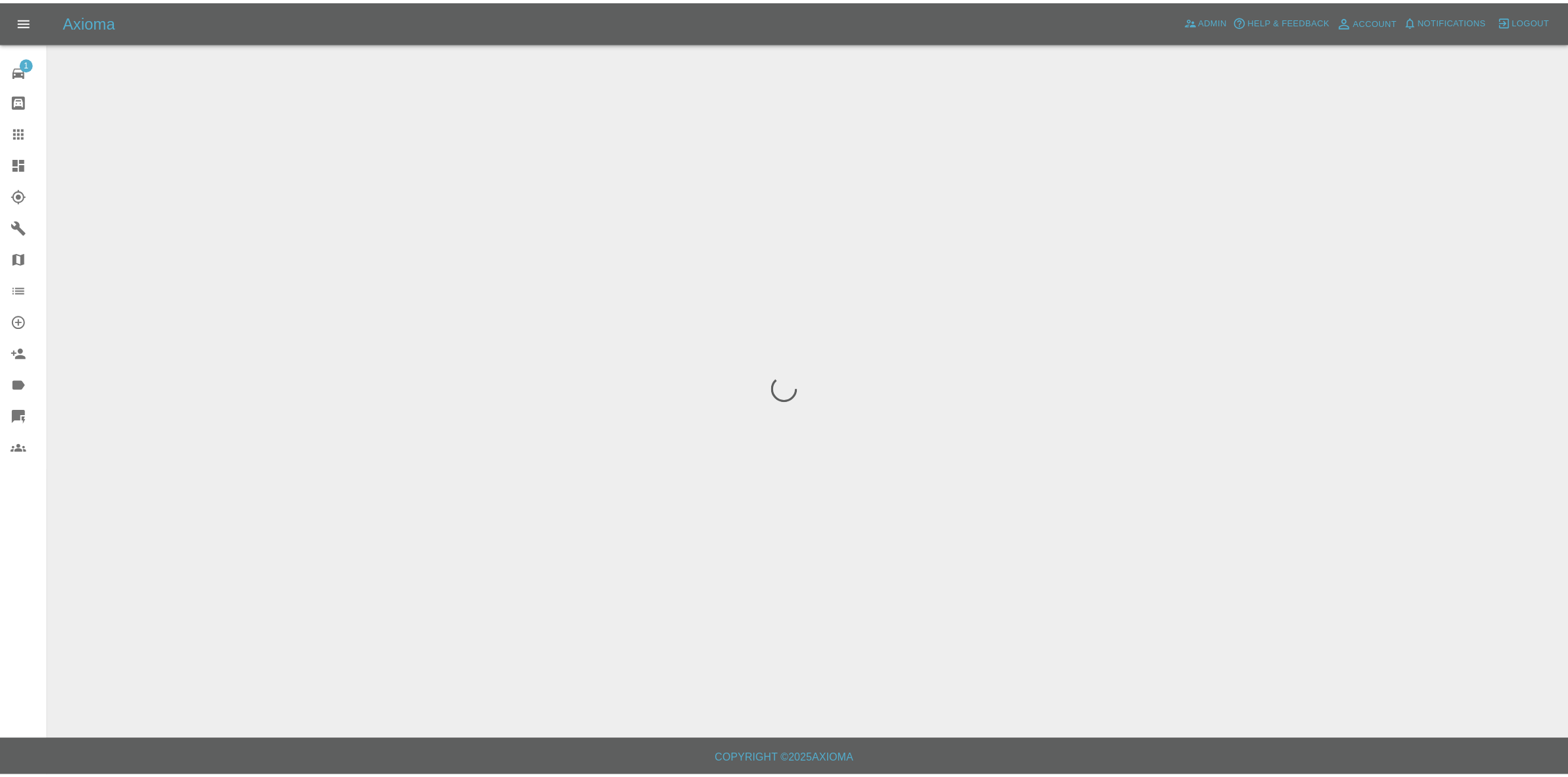
scroll to position [0, 0]
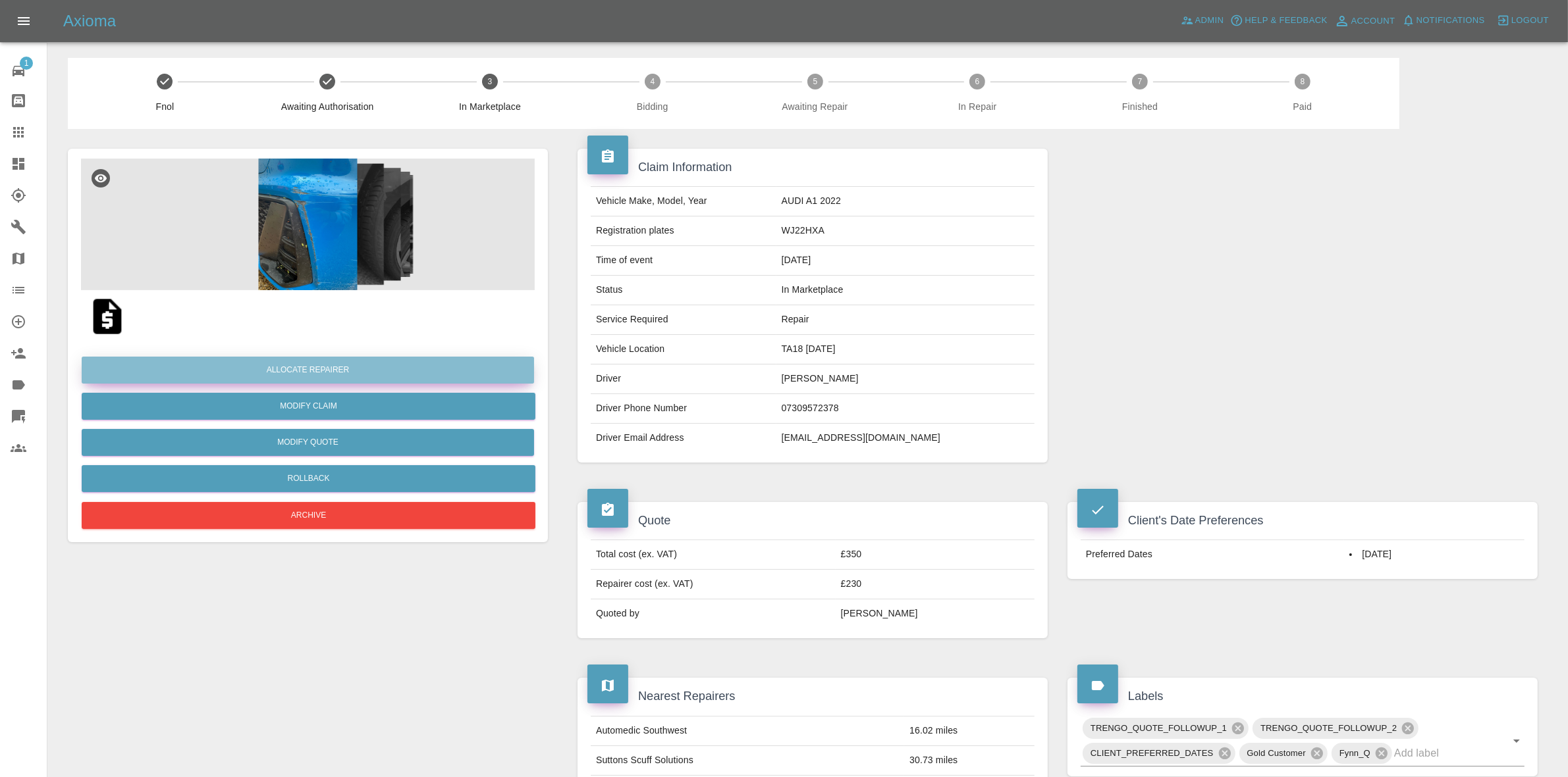
click at [324, 365] on button "Allocate Repairer" at bounding box center [308, 370] width 453 height 27
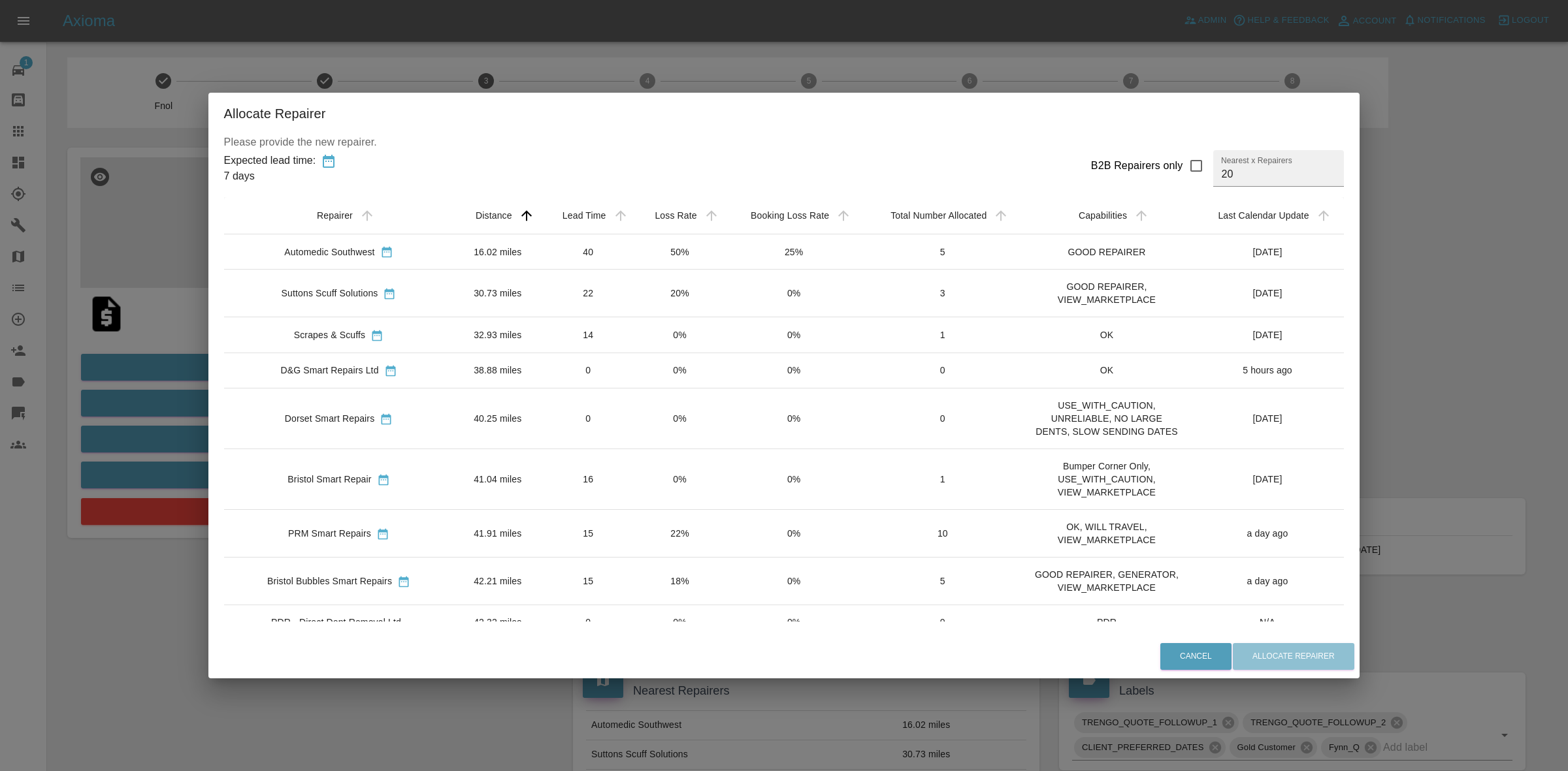
click at [694, 254] on td "50%" at bounding box center [679, 252] width 91 height 35
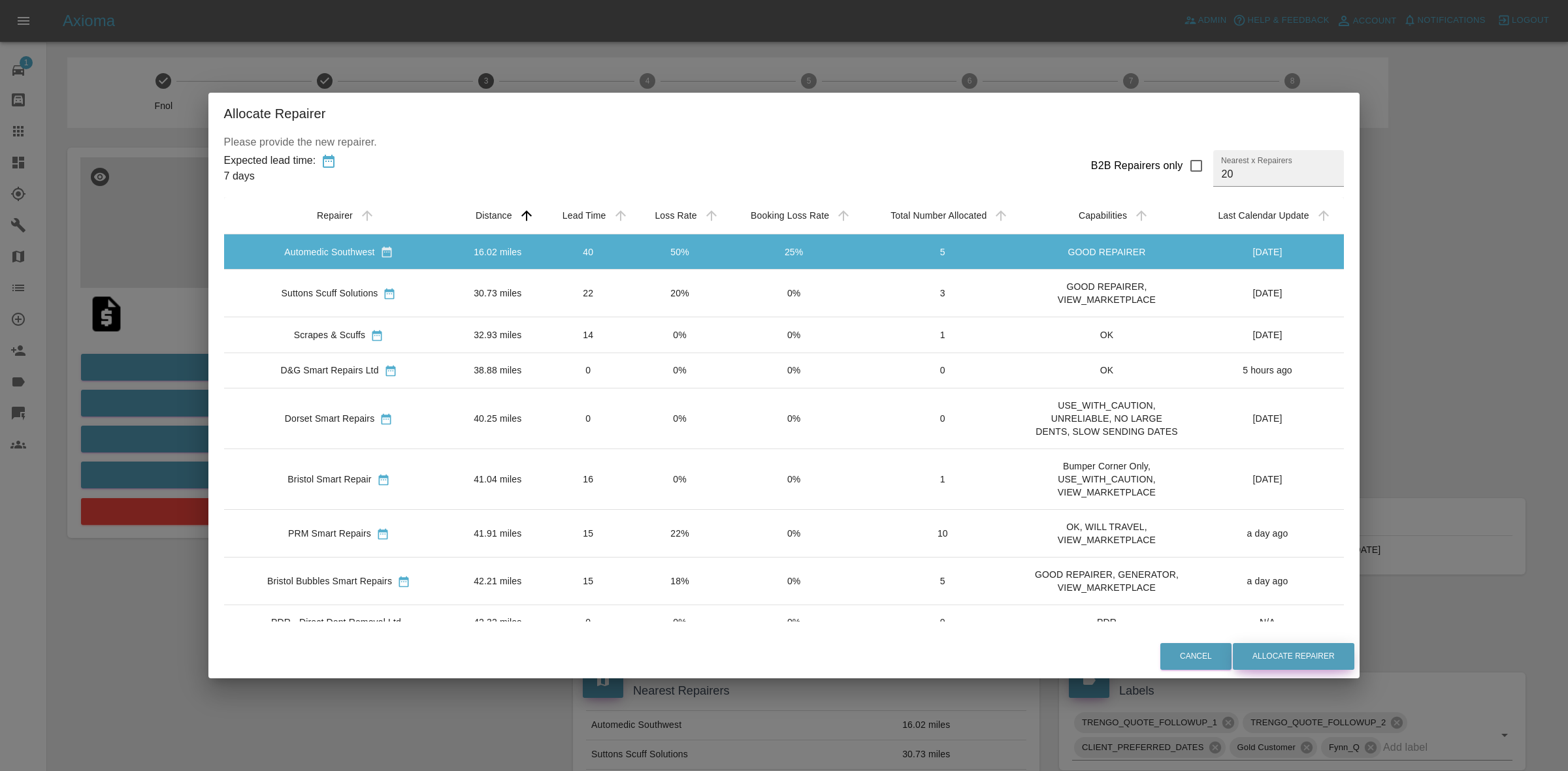
click at [1291, 651] on button "Allocate Repairer" at bounding box center [1294, 656] width 121 height 27
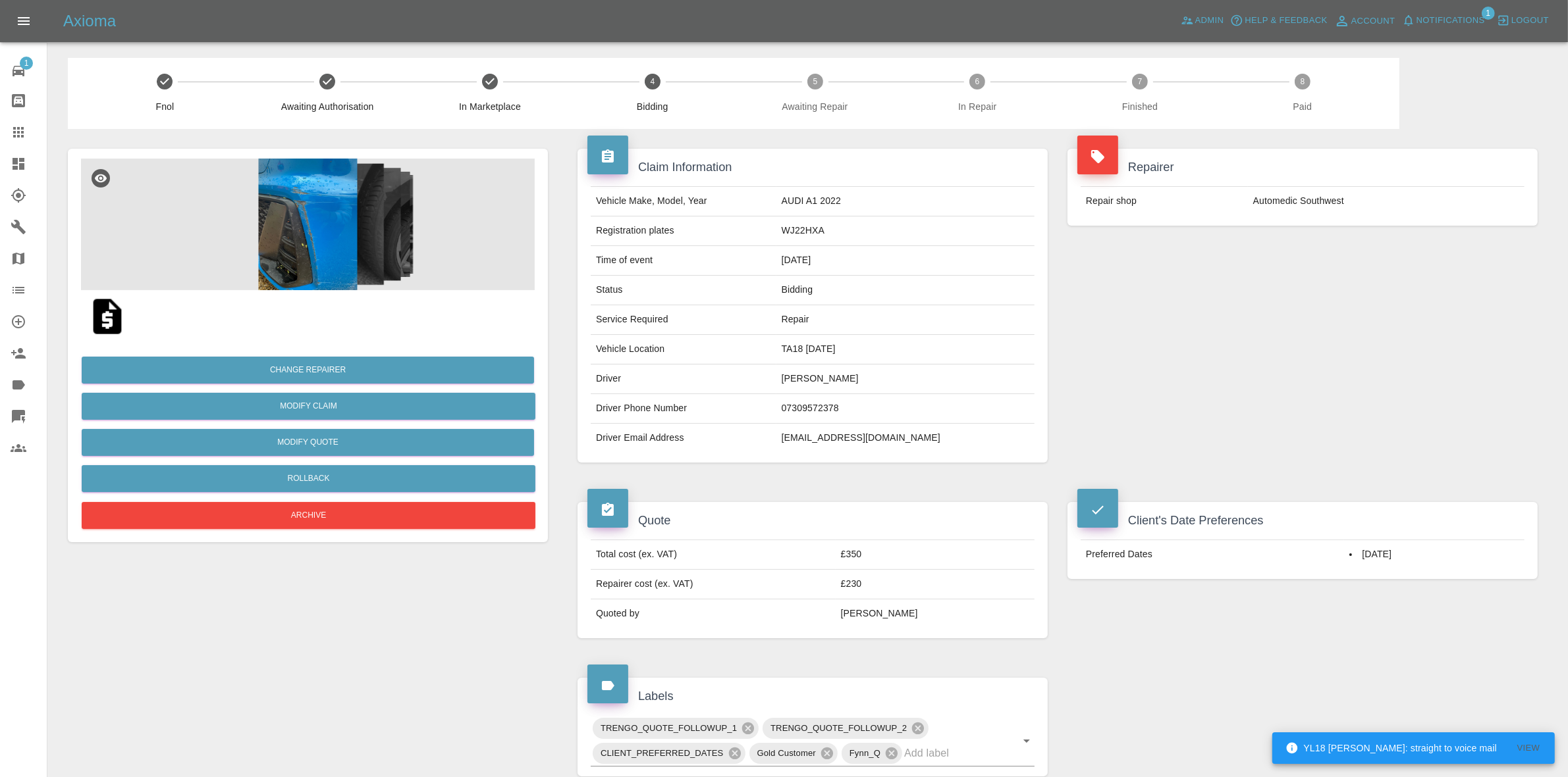
click at [1397, 322] on div "Repairer Repair shop Automedic Southwest" at bounding box center [1303, 306] width 490 height 354
click at [301, 373] on button "Change Repairer" at bounding box center [308, 370] width 453 height 27
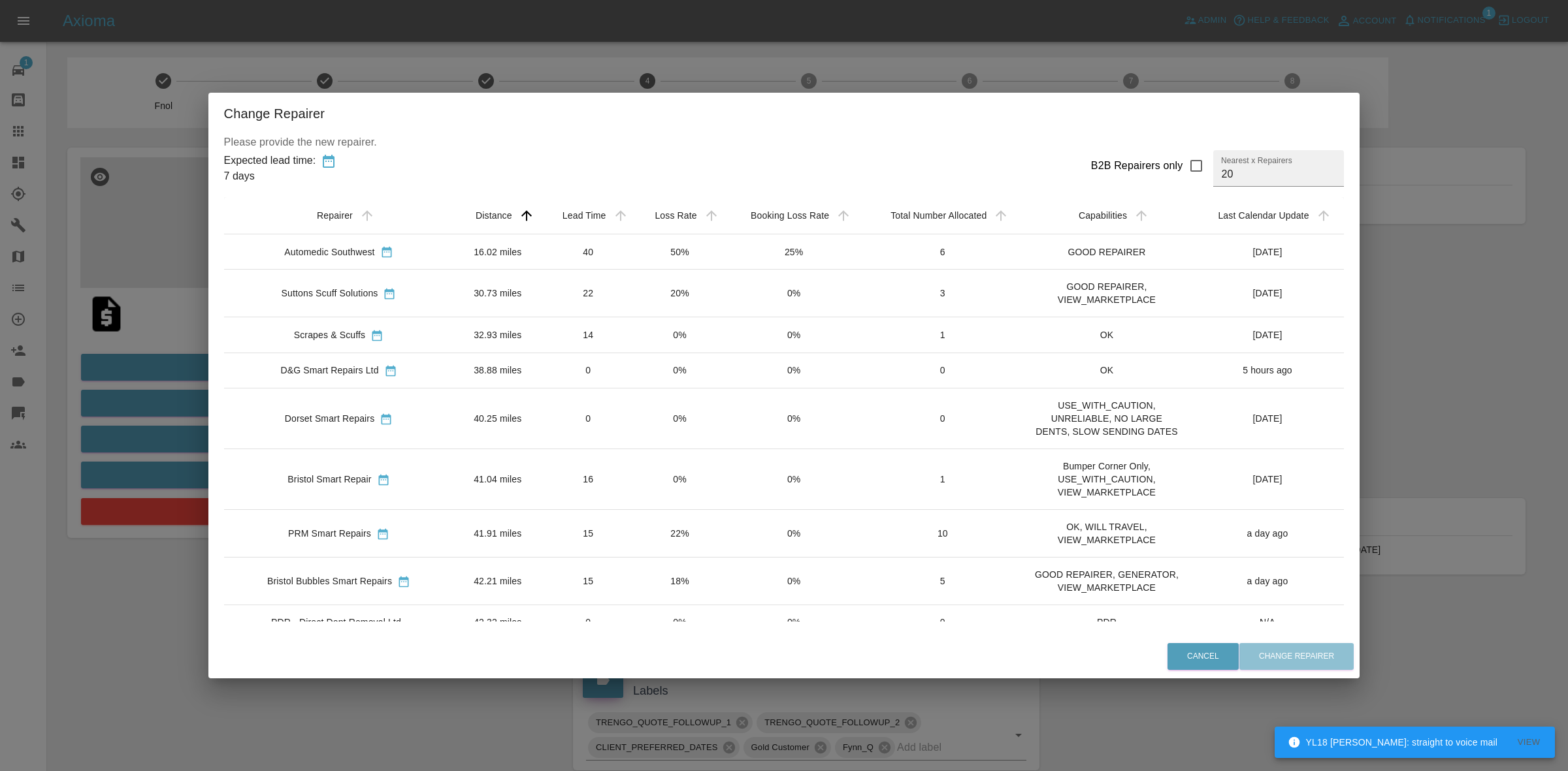
click at [658, 290] on td "20%" at bounding box center [679, 293] width 91 height 48
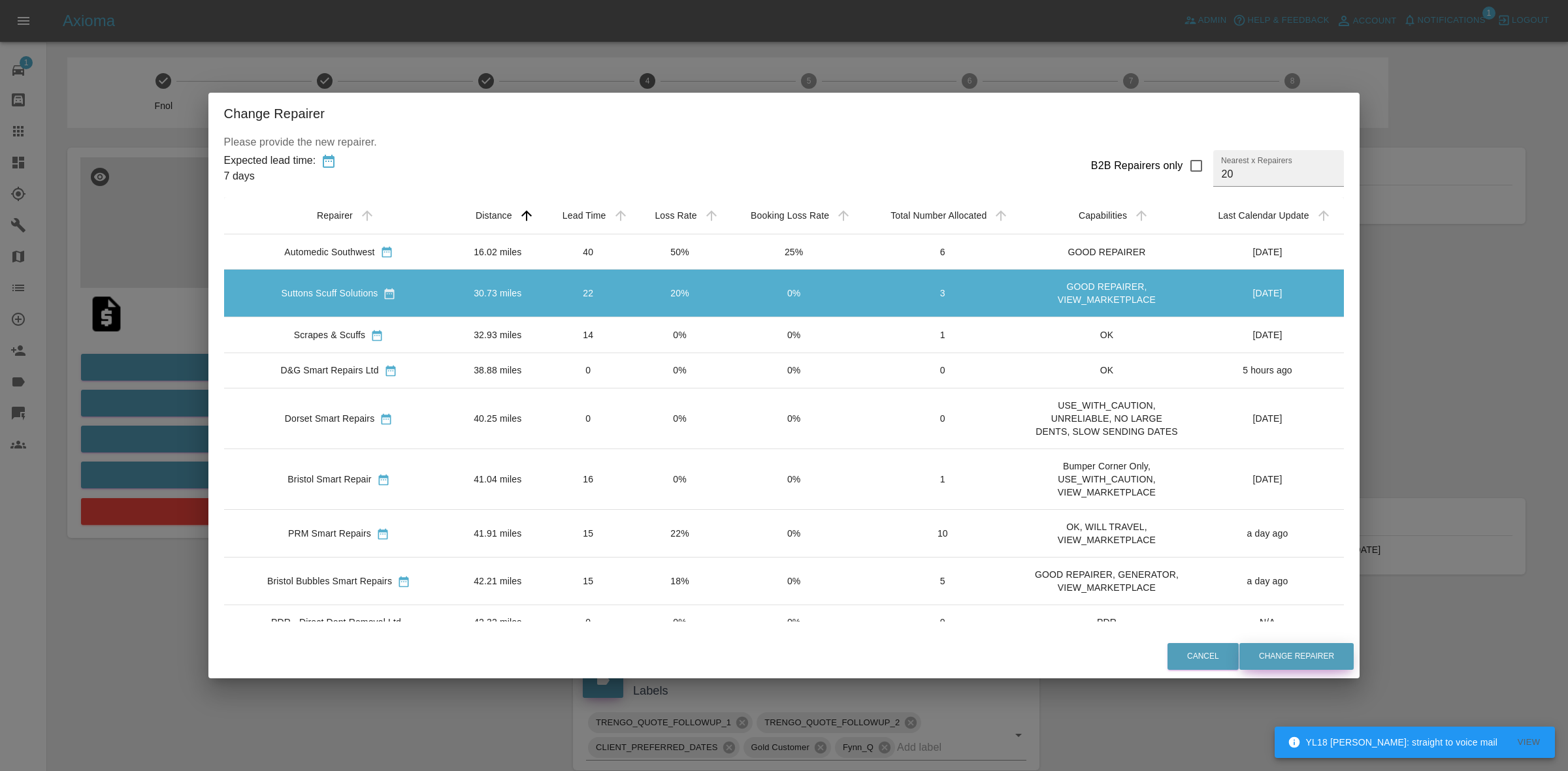
click at [1281, 654] on button "Change Repairer" at bounding box center [1296, 656] width 114 height 27
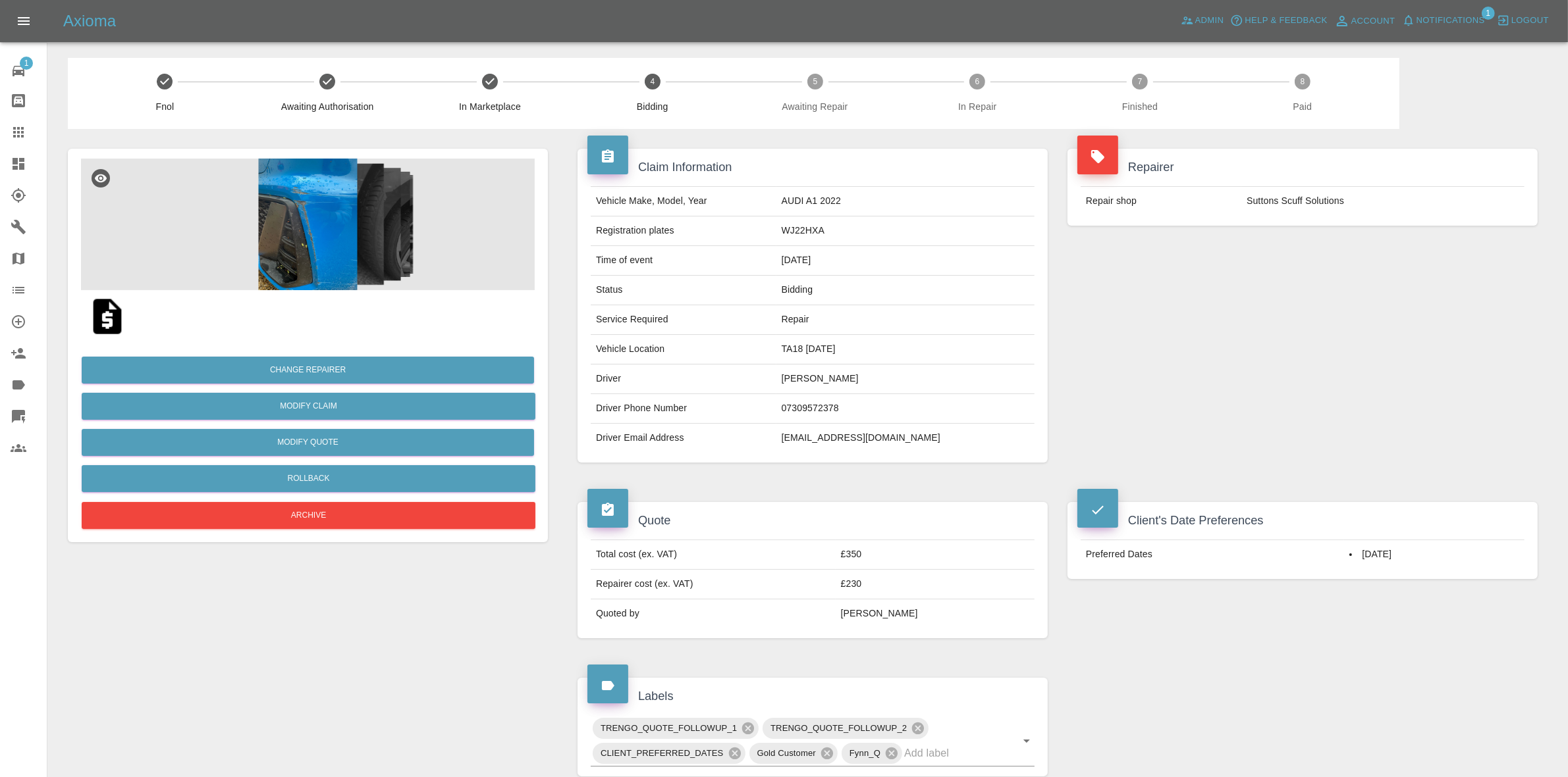
click at [1382, 323] on div "Repairer Repair shop Suttons Scuff Solutions" at bounding box center [1303, 306] width 490 height 354
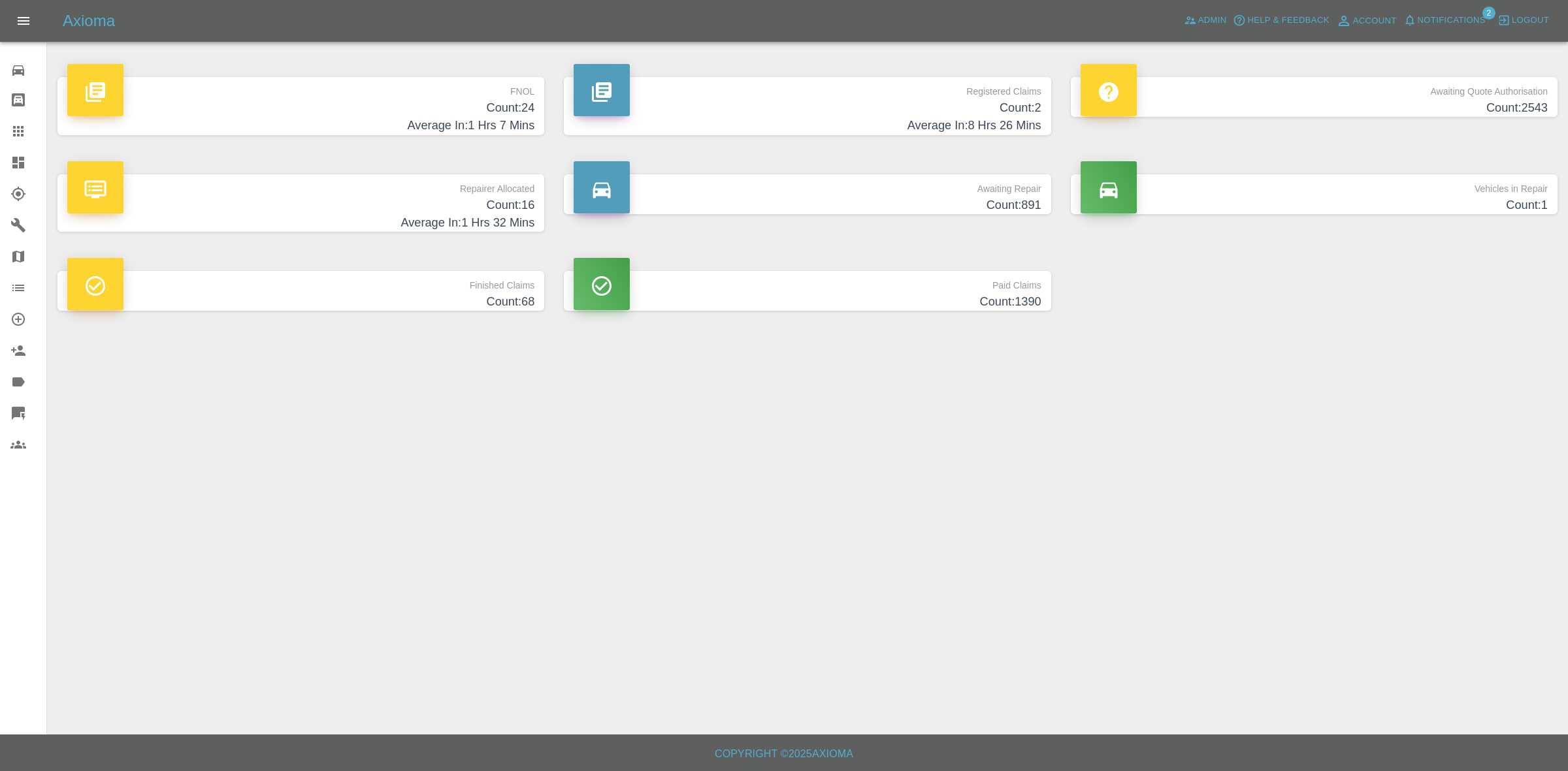
click at [1457, 22] on span "Notifications" at bounding box center [1451, 21] width 68 height 15
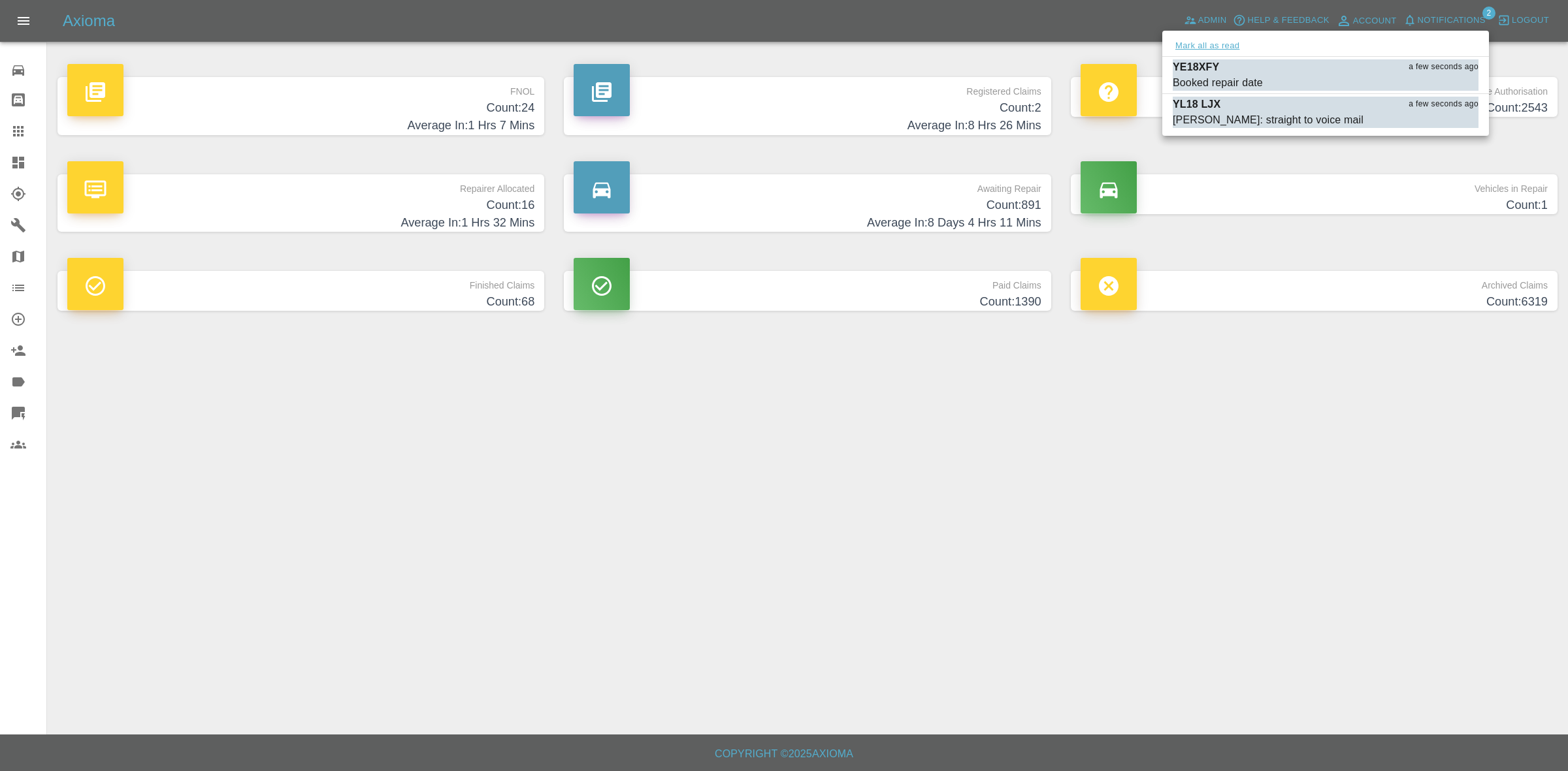
click at [1222, 41] on button "Mark all as read" at bounding box center [1207, 46] width 69 height 15
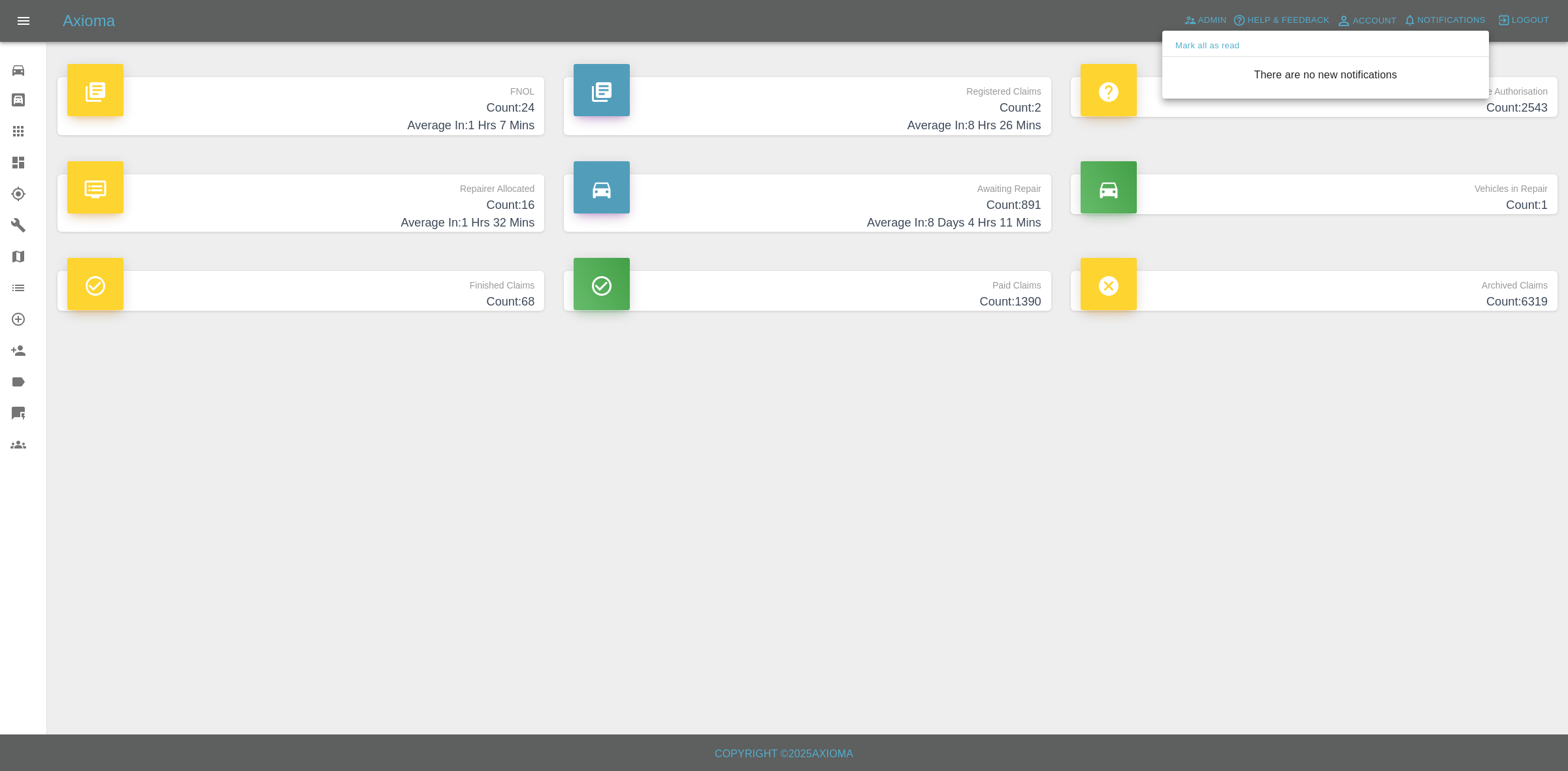
drag, startPoint x: 1486, startPoint y: 357, endPoint x: 1511, endPoint y: 390, distance: 41.4
click at [1525, 400] on div at bounding box center [784, 386] width 1568 height 771
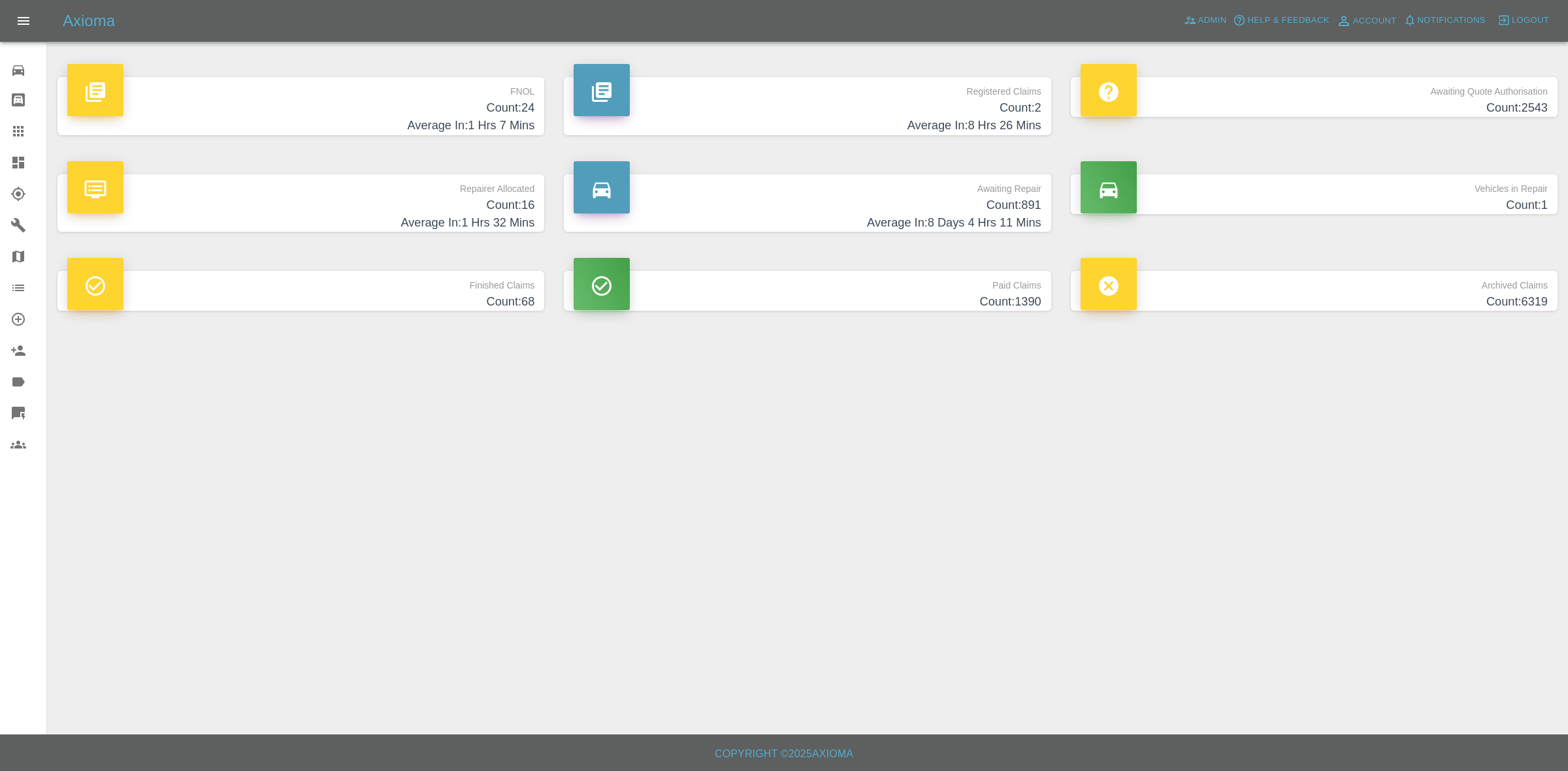
click at [441, 210] on h4 "Count: 16" at bounding box center [301, 205] width 467 height 18
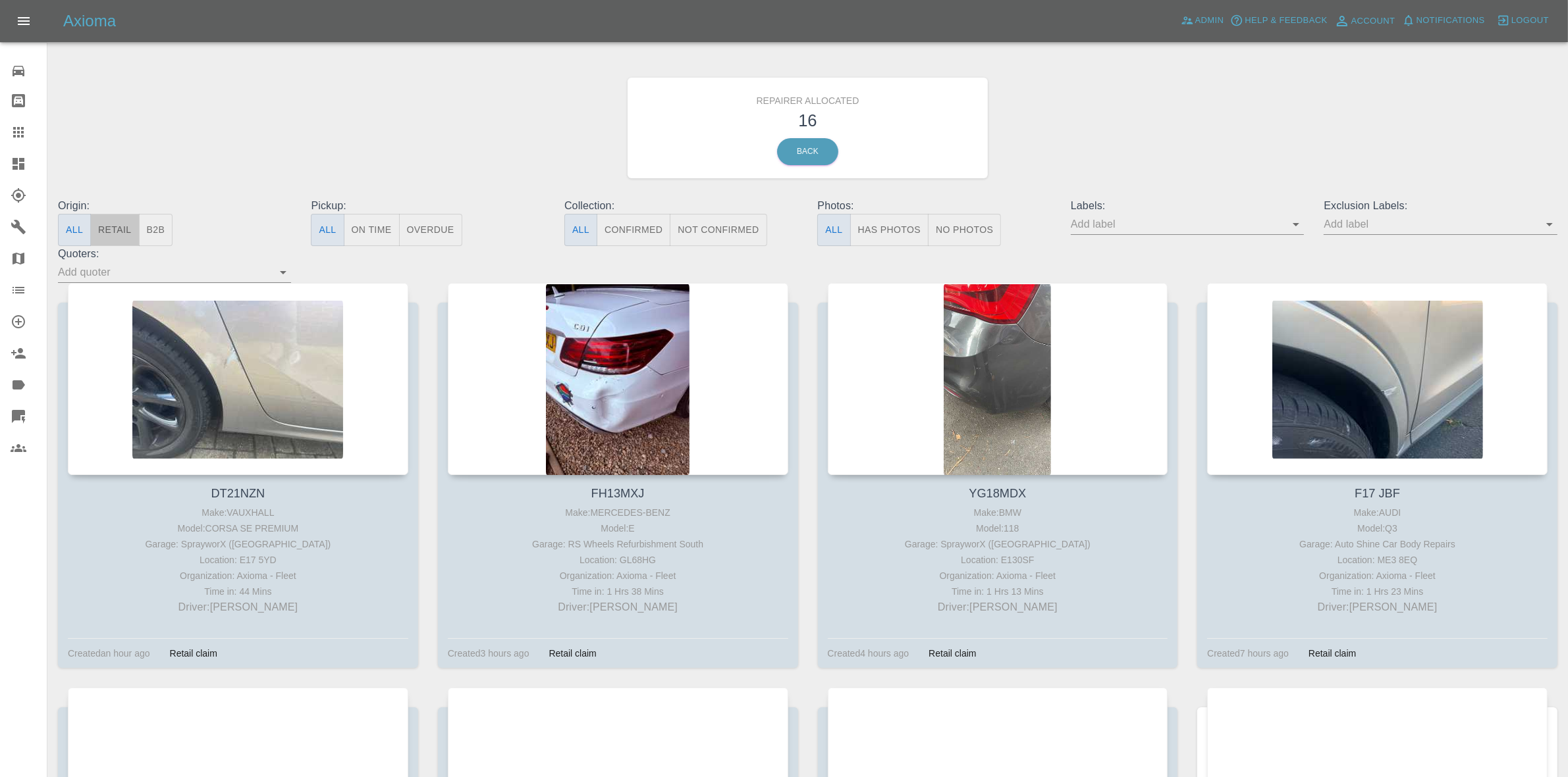
click at [117, 236] on button "Retail" at bounding box center [115, 230] width 49 height 32
click at [0, 179] on link "Dashboard" at bounding box center [24, 164] width 47 height 32
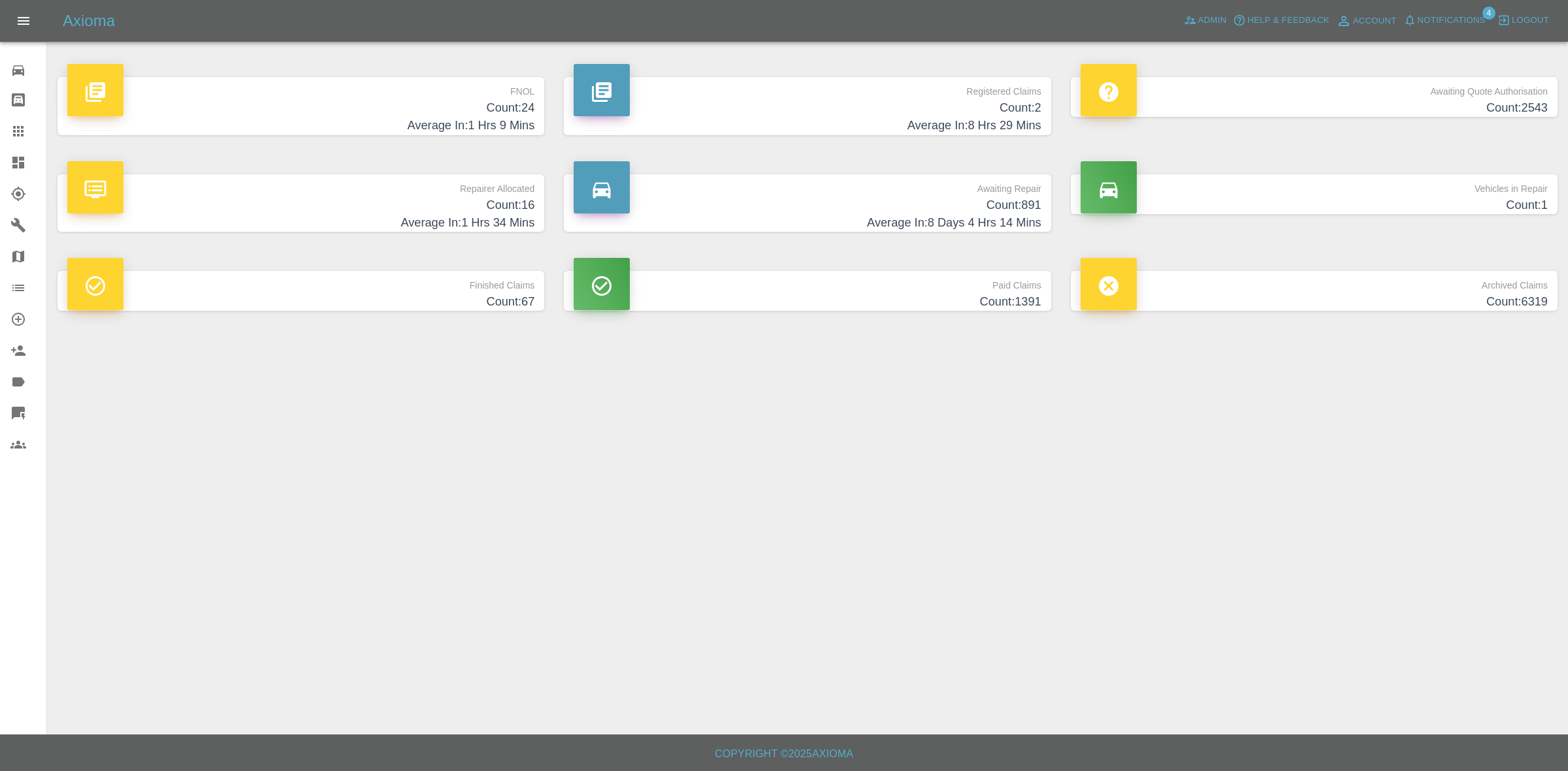
click at [1438, 20] on span "Notifications" at bounding box center [1451, 21] width 68 height 15
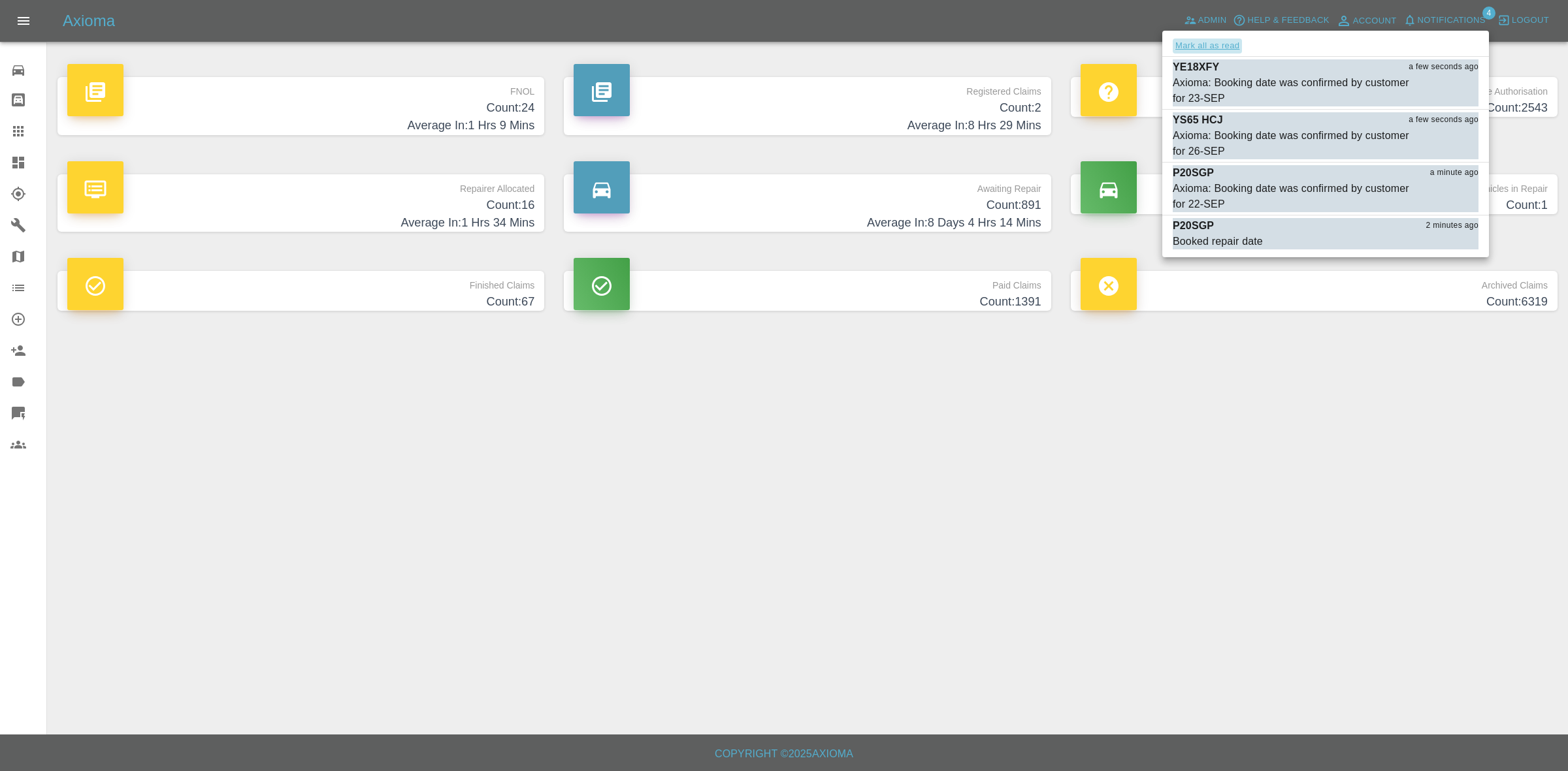
click at [1212, 41] on button "Mark all as read" at bounding box center [1207, 46] width 69 height 15
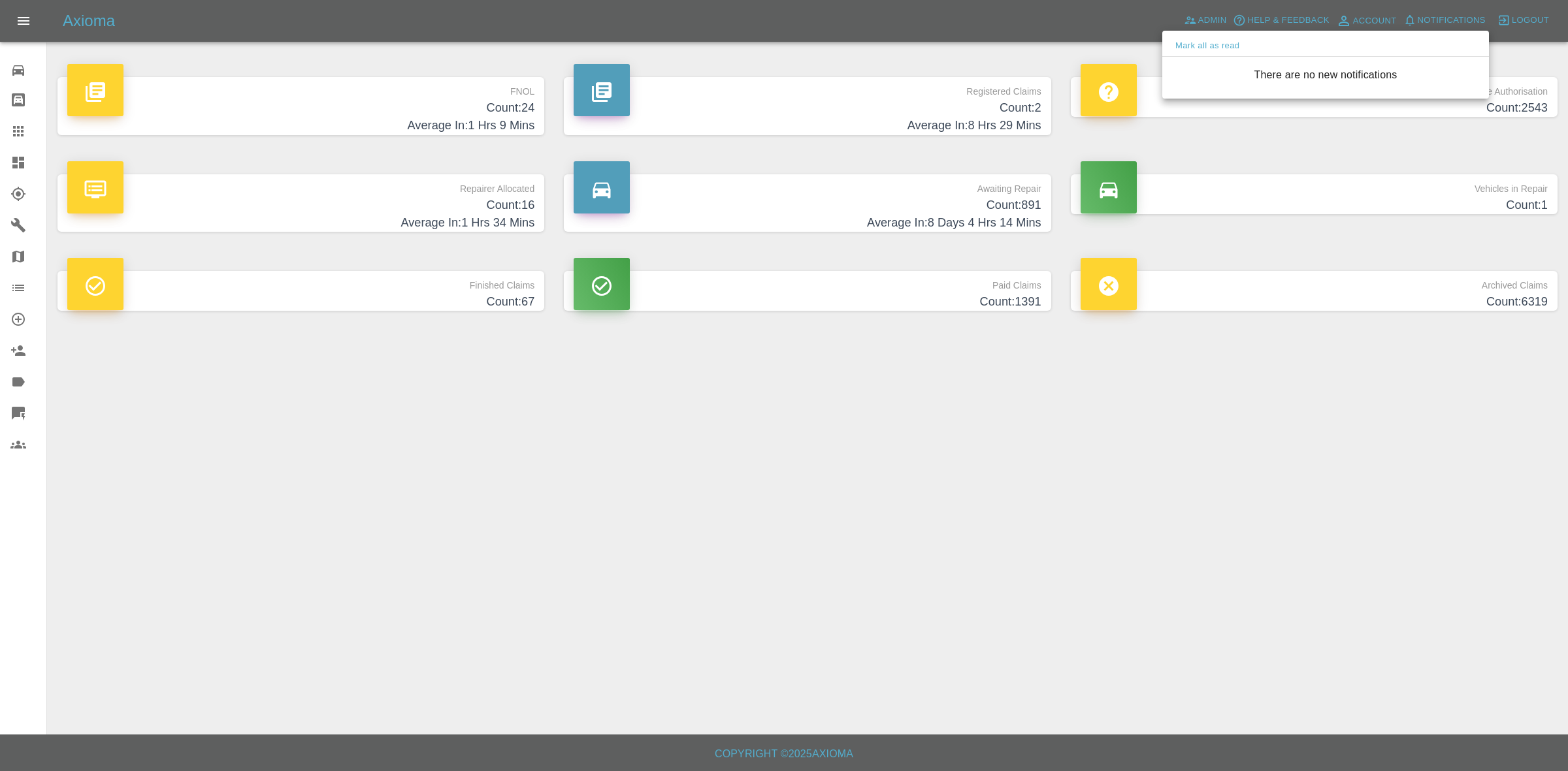
click at [1301, 429] on div at bounding box center [784, 386] width 1568 height 771
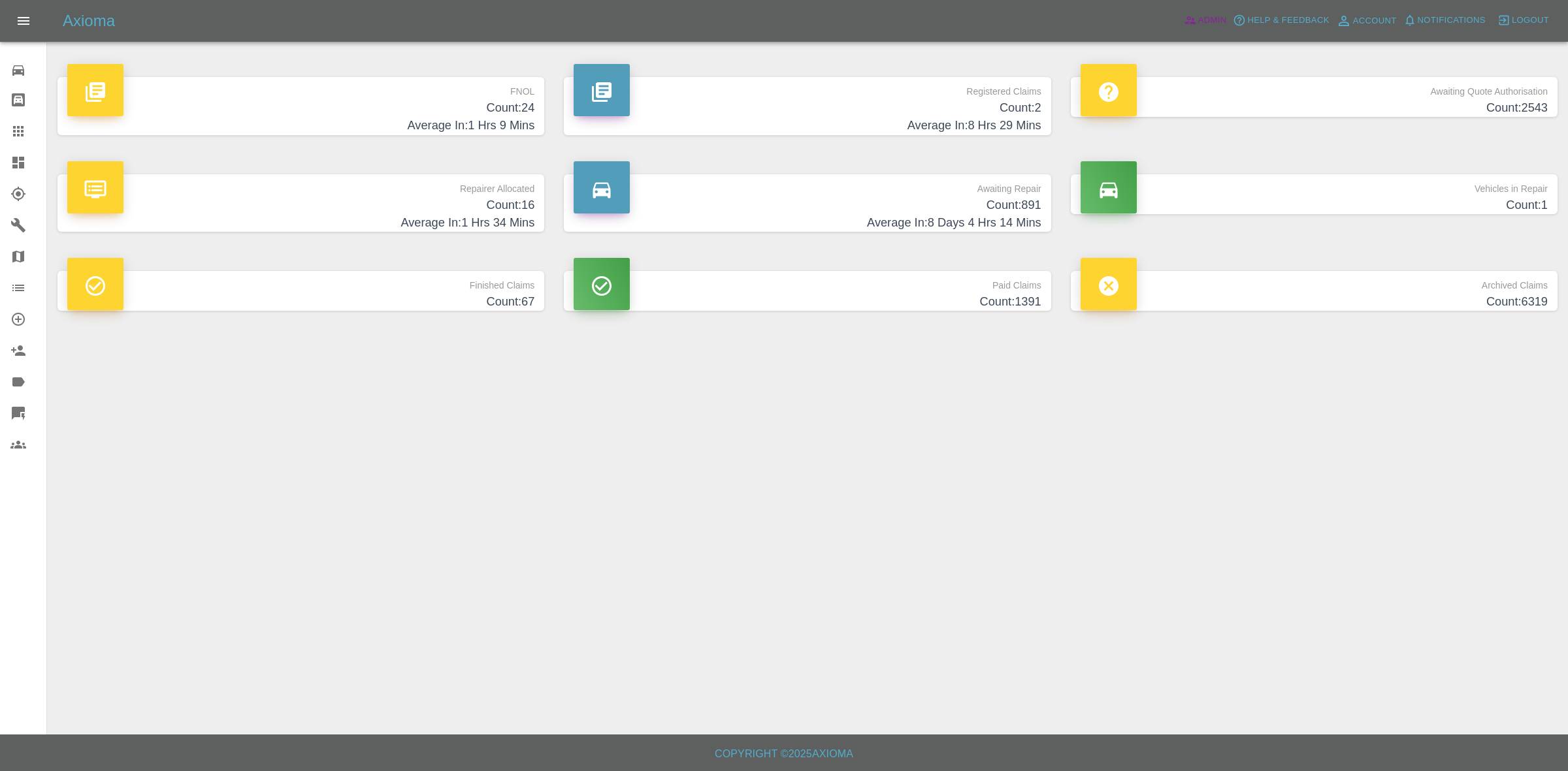
drag, startPoint x: 1205, startPoint y: 15, endPoint x: 1169, endPoint y: 27, distance: 37.9
click at [1205, 15] on span "Admin" at bounding box center [1211, 21] width 29 height 15
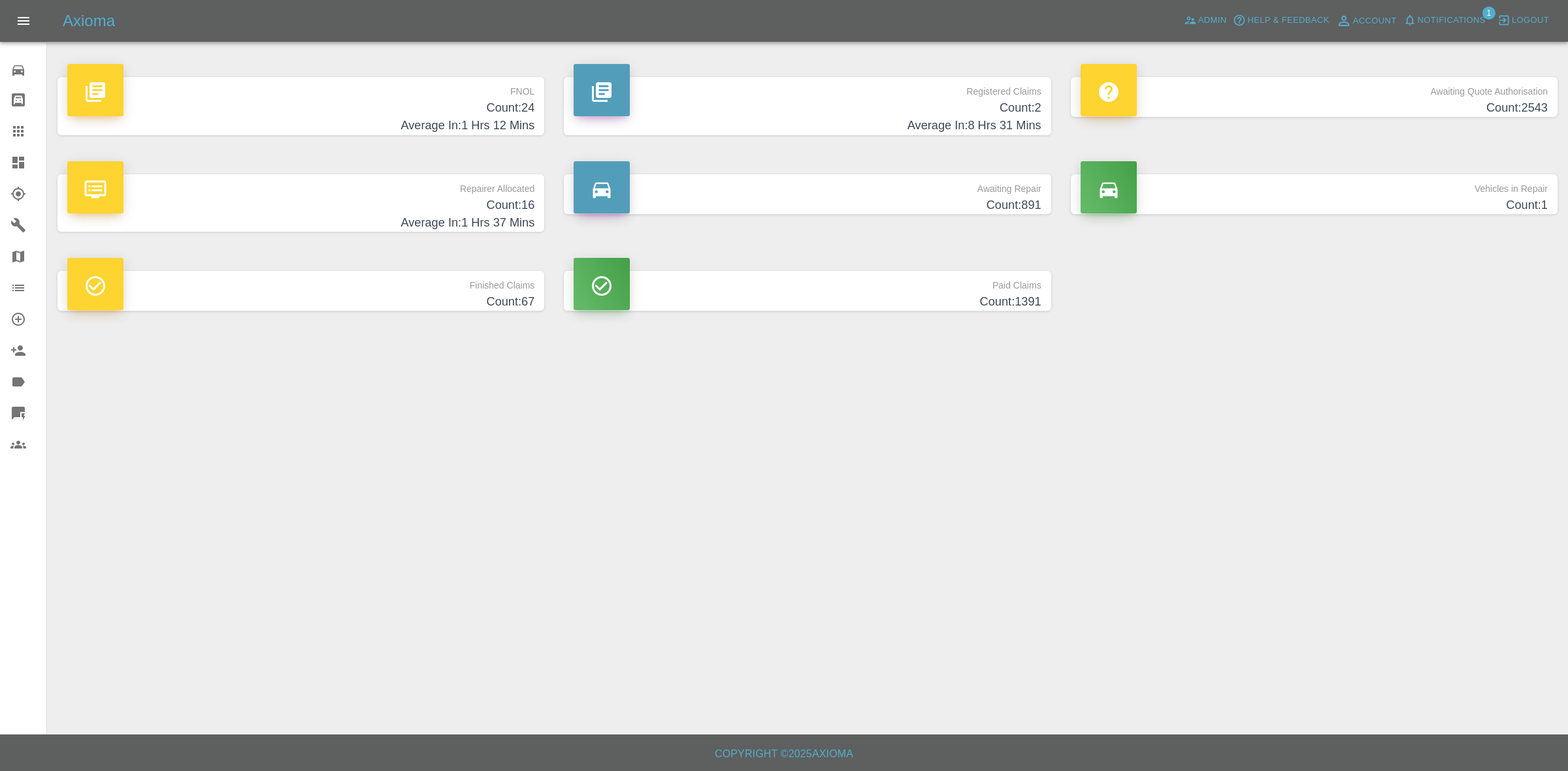
click at [1457, 21] on span "Notifications" at bounding box center [1451, 21] width 68 height 15
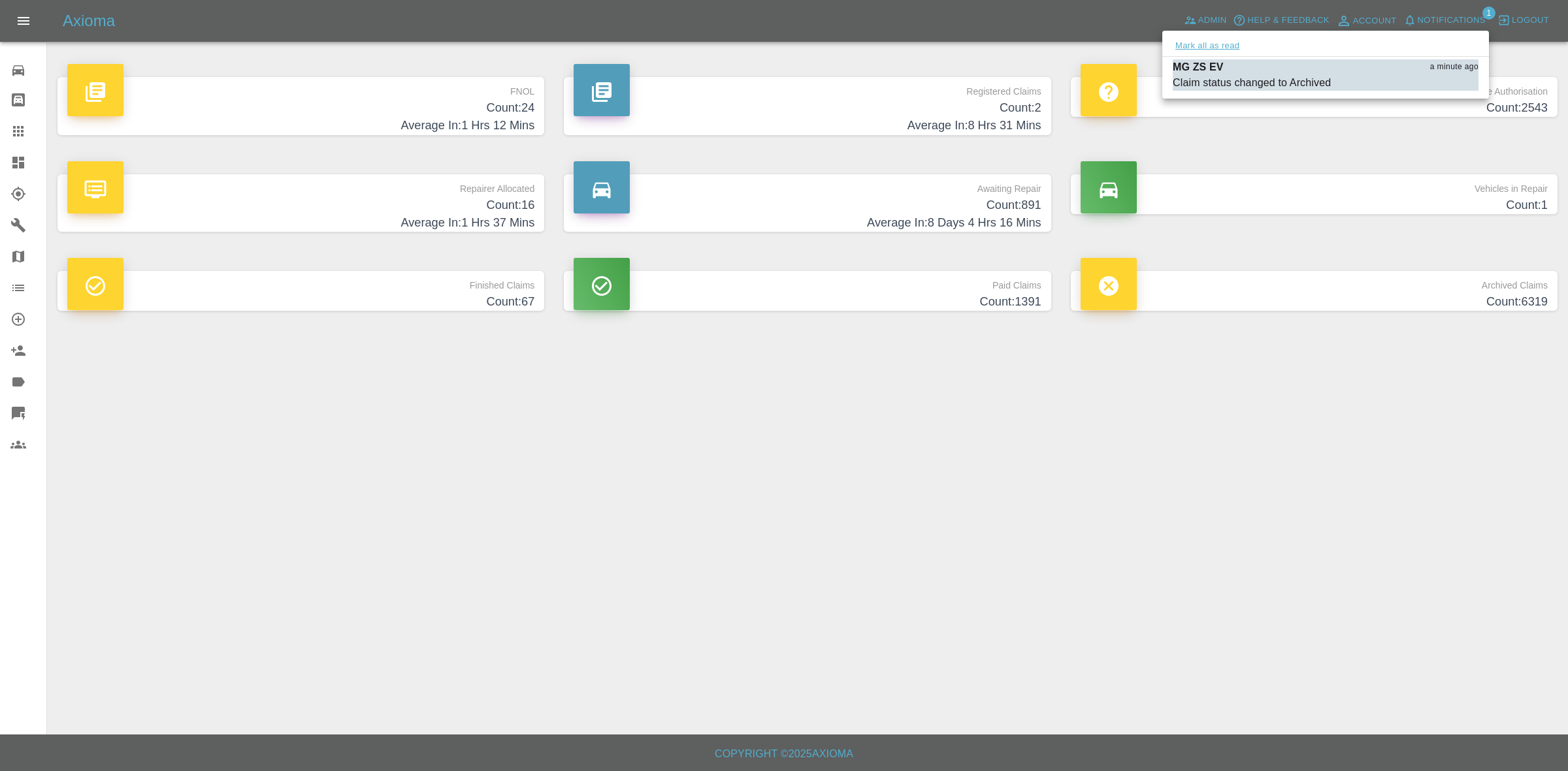
click at [1220, 48] on button "Mark all as read" at bounding box center [1207, 46] width 69 height 15
click at [1266, 523] on div at bounding box center [784, 386] width 1568 height 771
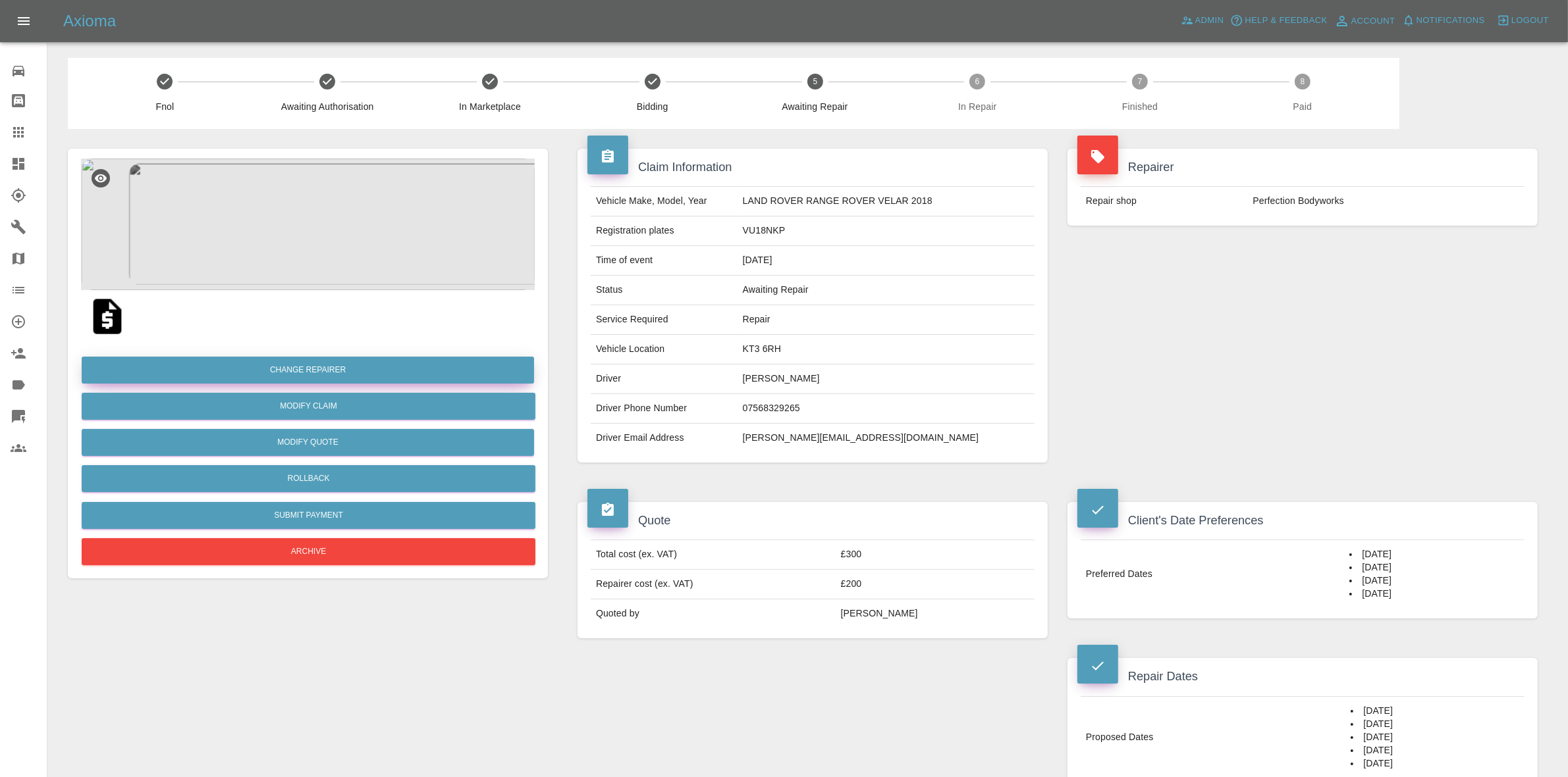
click at [288, 371] on button "Change Repairer" at bounding box center [308, 370] width 453 height 27
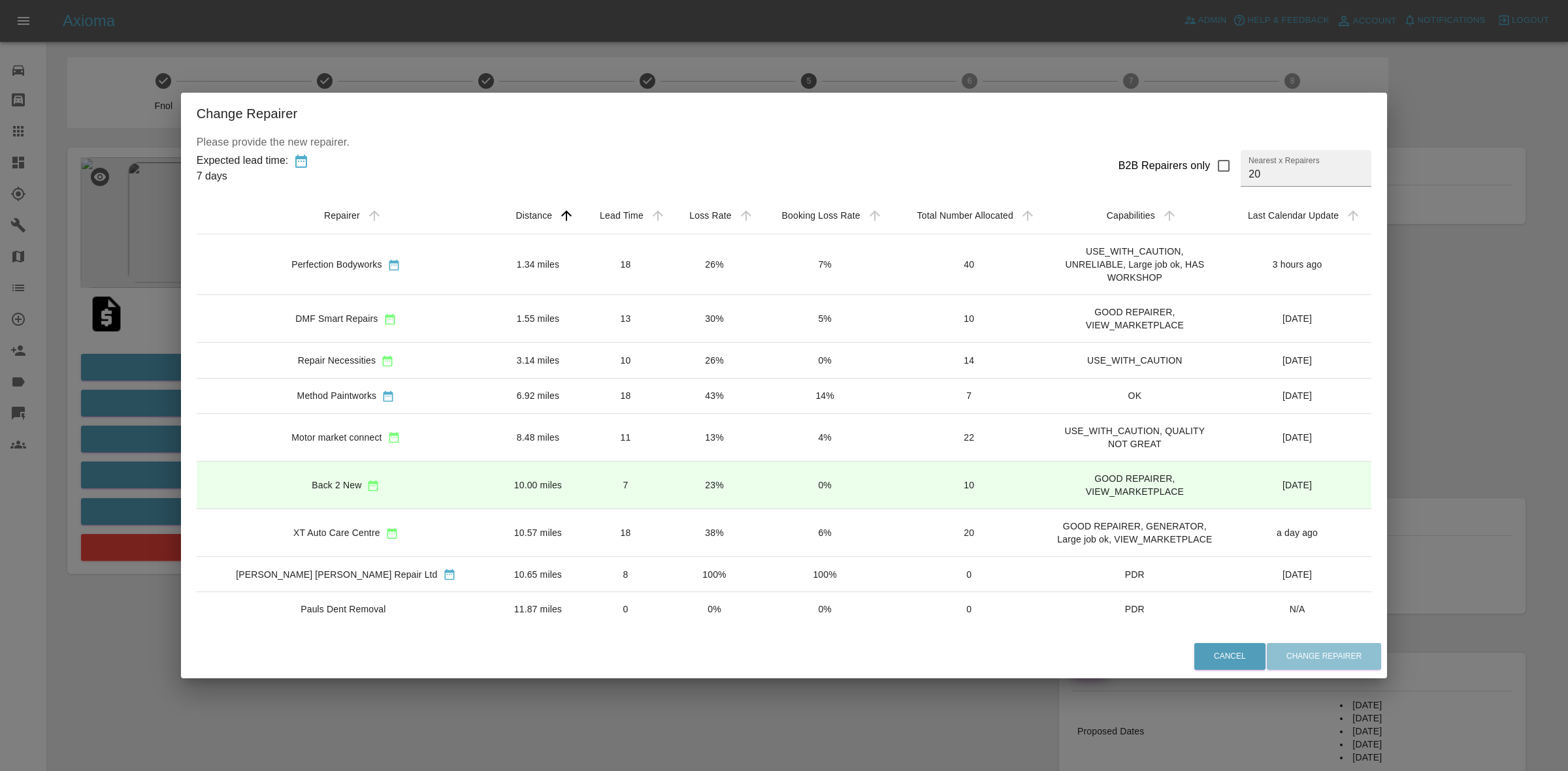
click at [675, 52] on div "Change Repairer Please provide the new repairer. Expected lead time: 7 days B2B…" at bounding box center [784, 386] width 1568 height 771
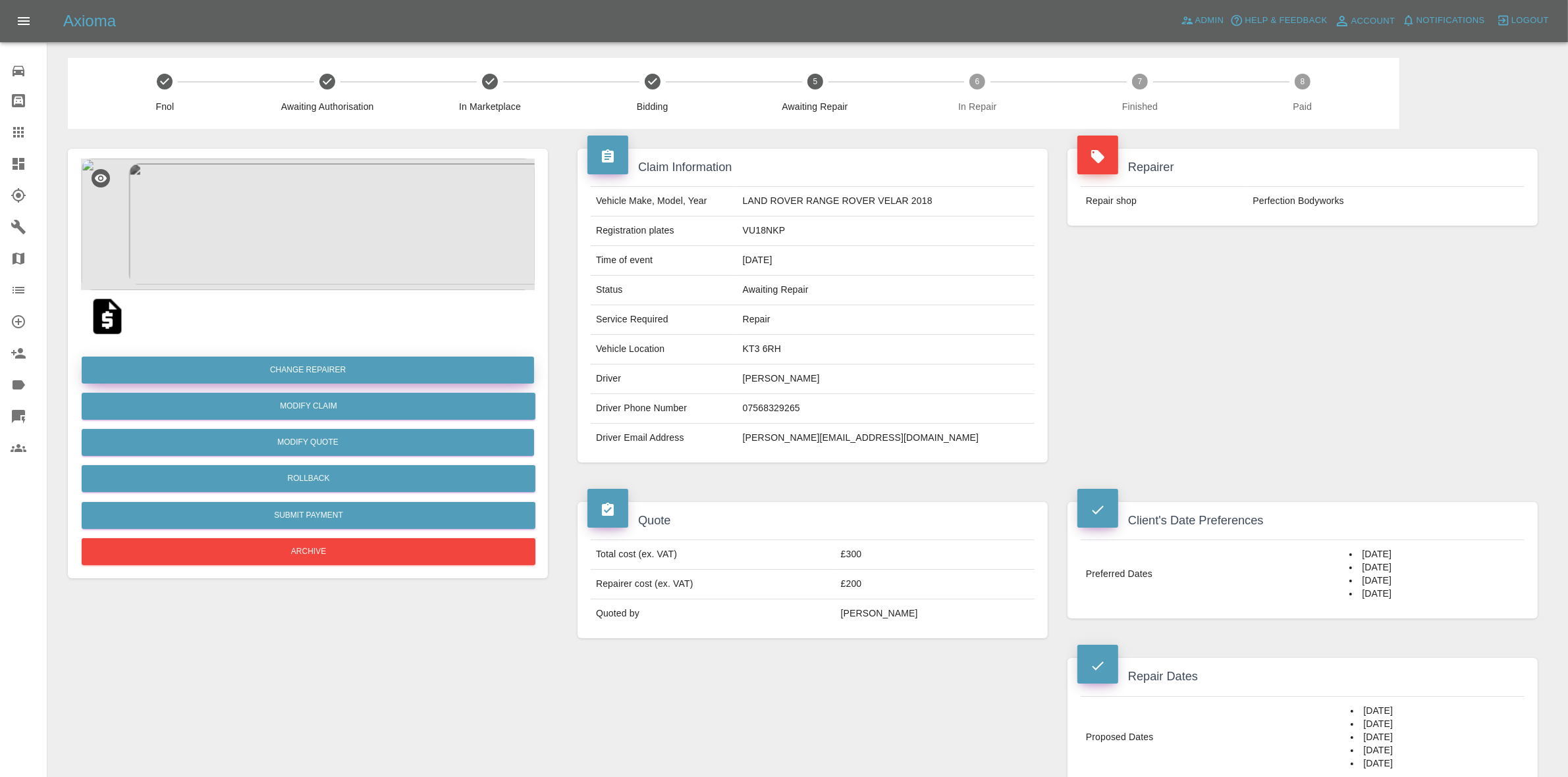
click at [282, 363] on button "Change Repairer" at bounding box center [308, 370] width 453 height 27
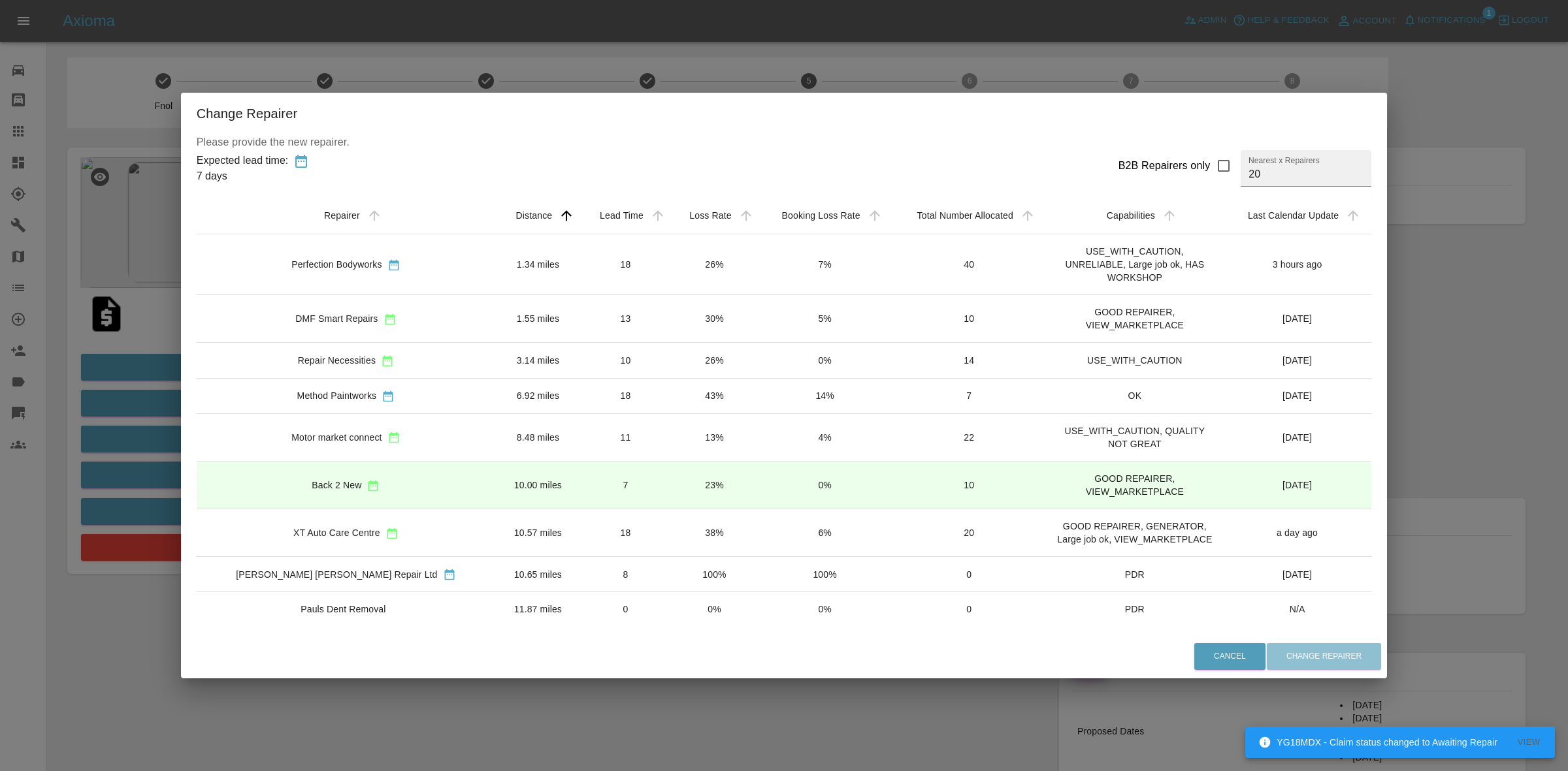
click at [699, 67] on div "Change Repairer Please provide the new repairer. Expected lead time: 7 days B2B…" at bounding box center [784, 386] width 1568 height 771
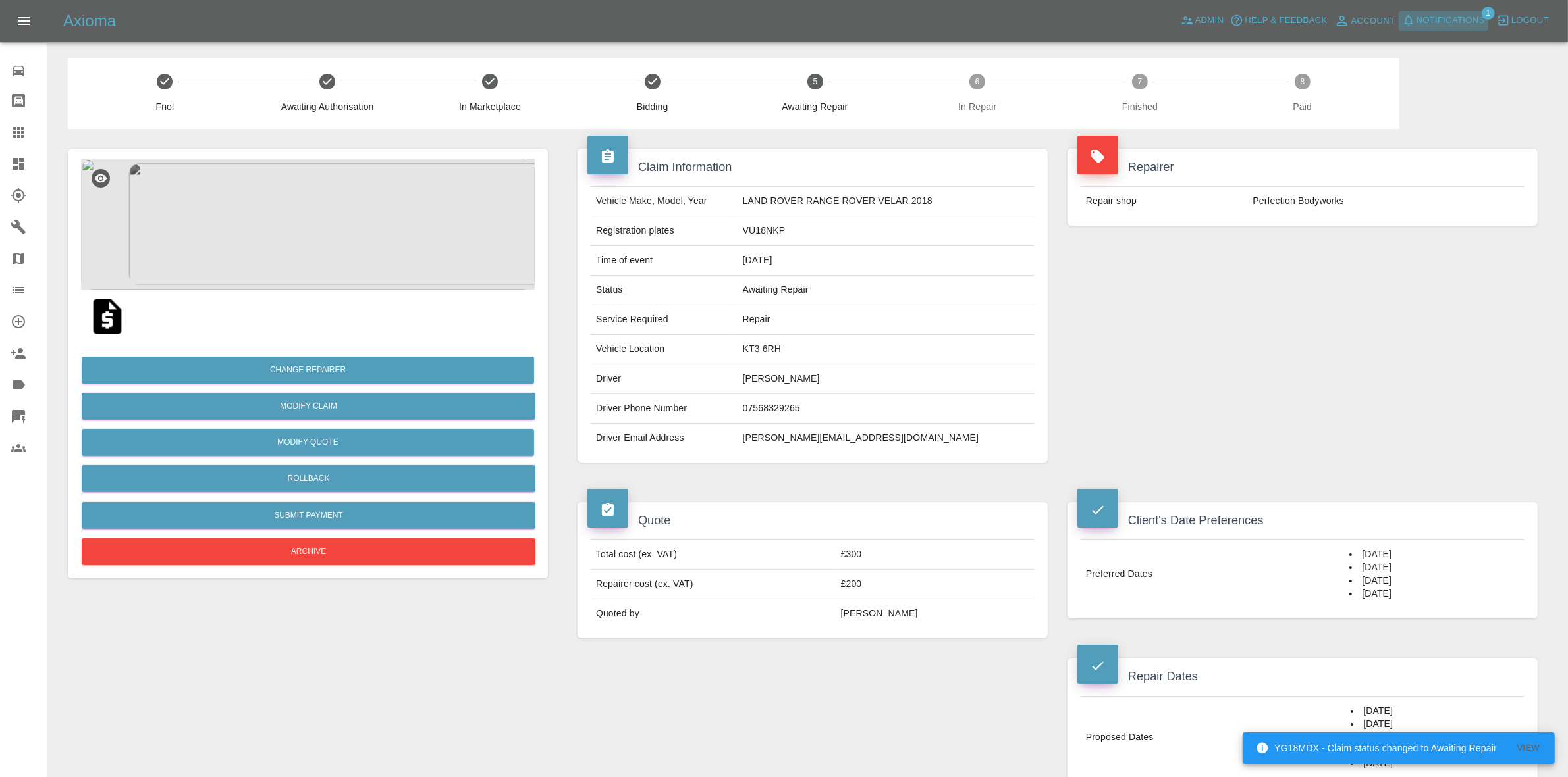
click at [1449, 27] on span "Notifications" at bounding box center [1450, 21] width 69 height 15
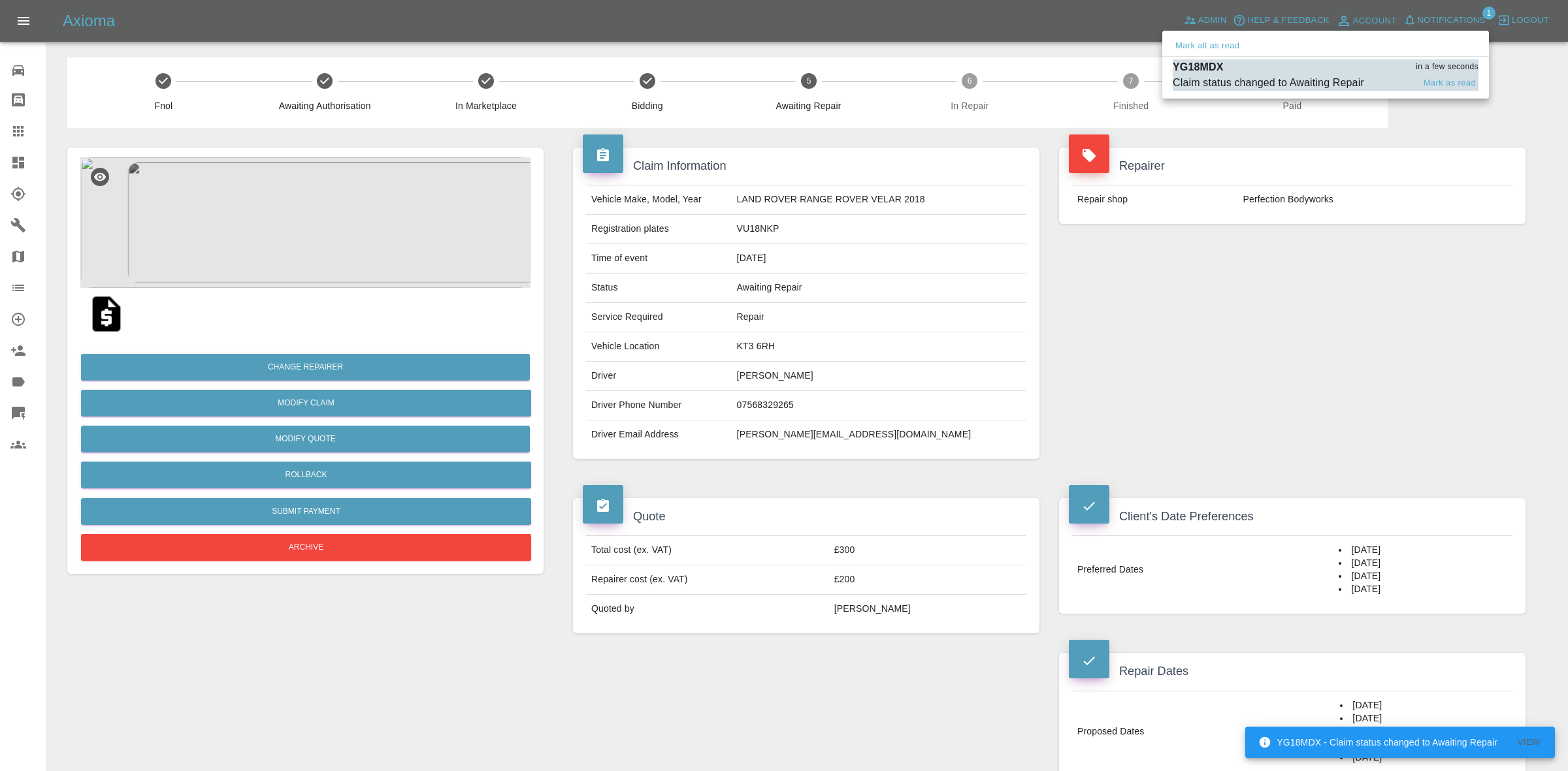
click at [1304, 75] on div "Claim status changed to Awaiting Repair" at bounding box center [1267, 82] width 191 height 16
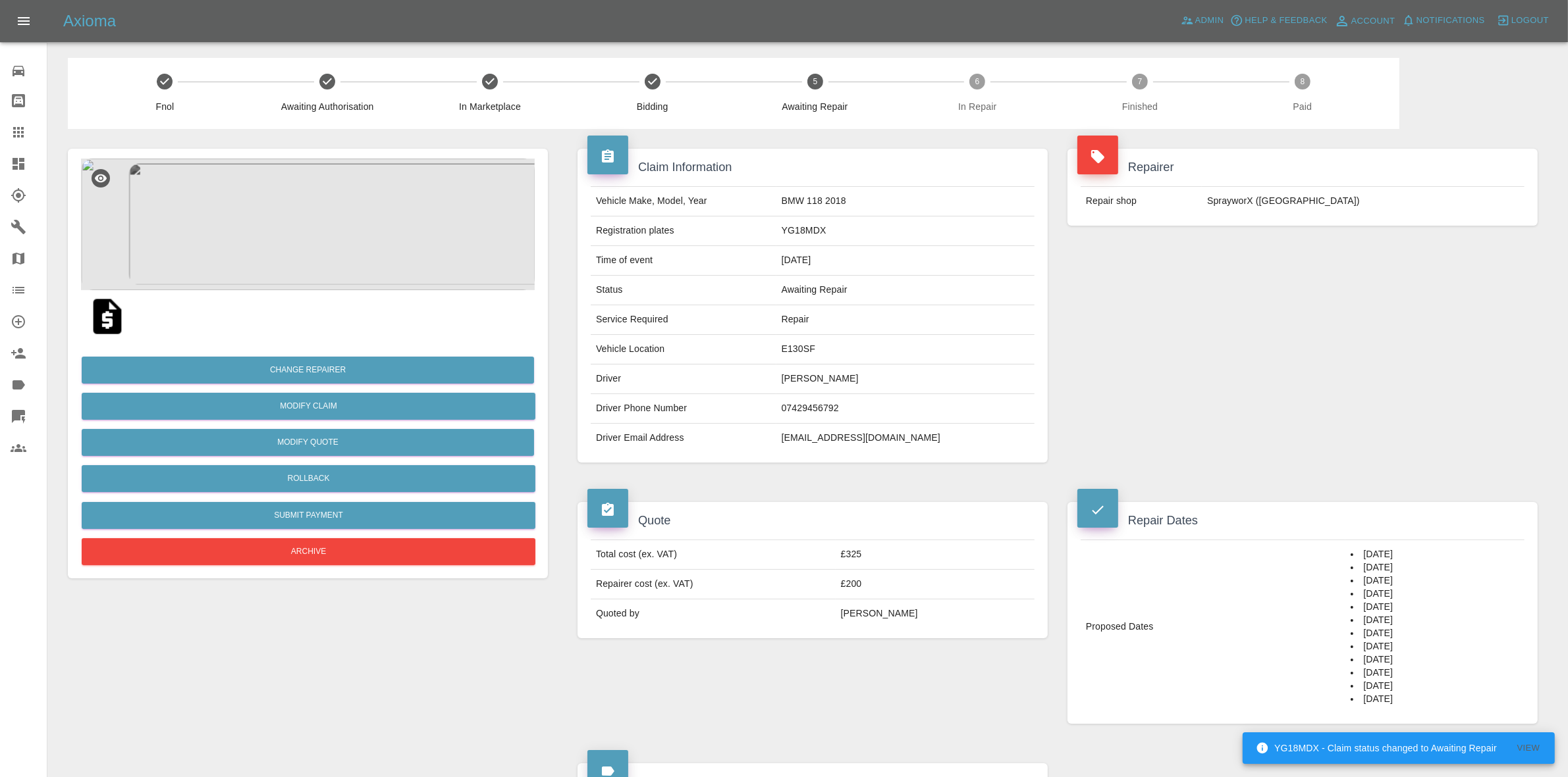
click at [0, 162] on link "Dashboard" at bounding box center [24, 164] width 47 height 32
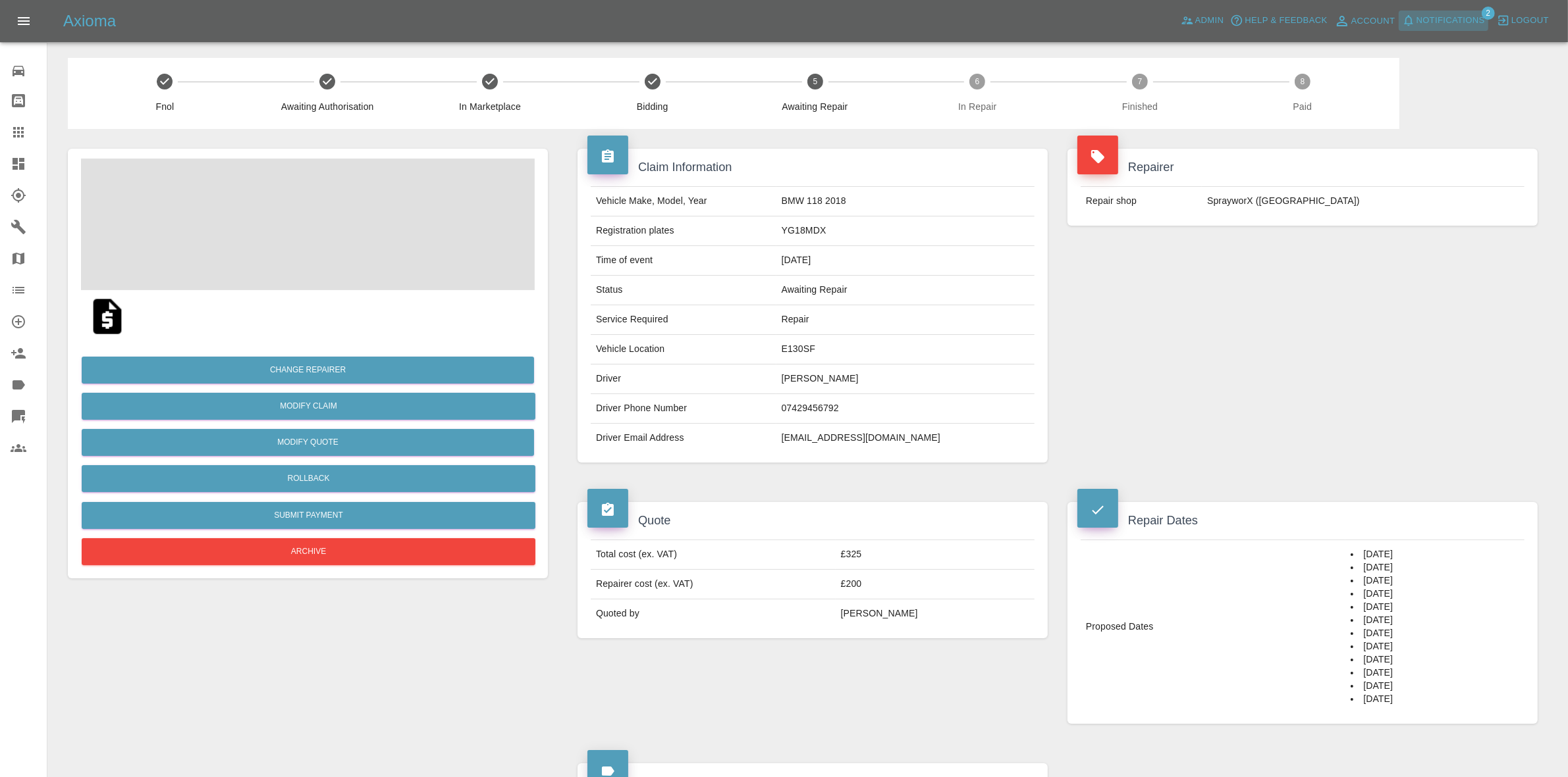
click at [1450, 22] on span "Notifications" at bounding box center [1450, 21] width 69 height 15
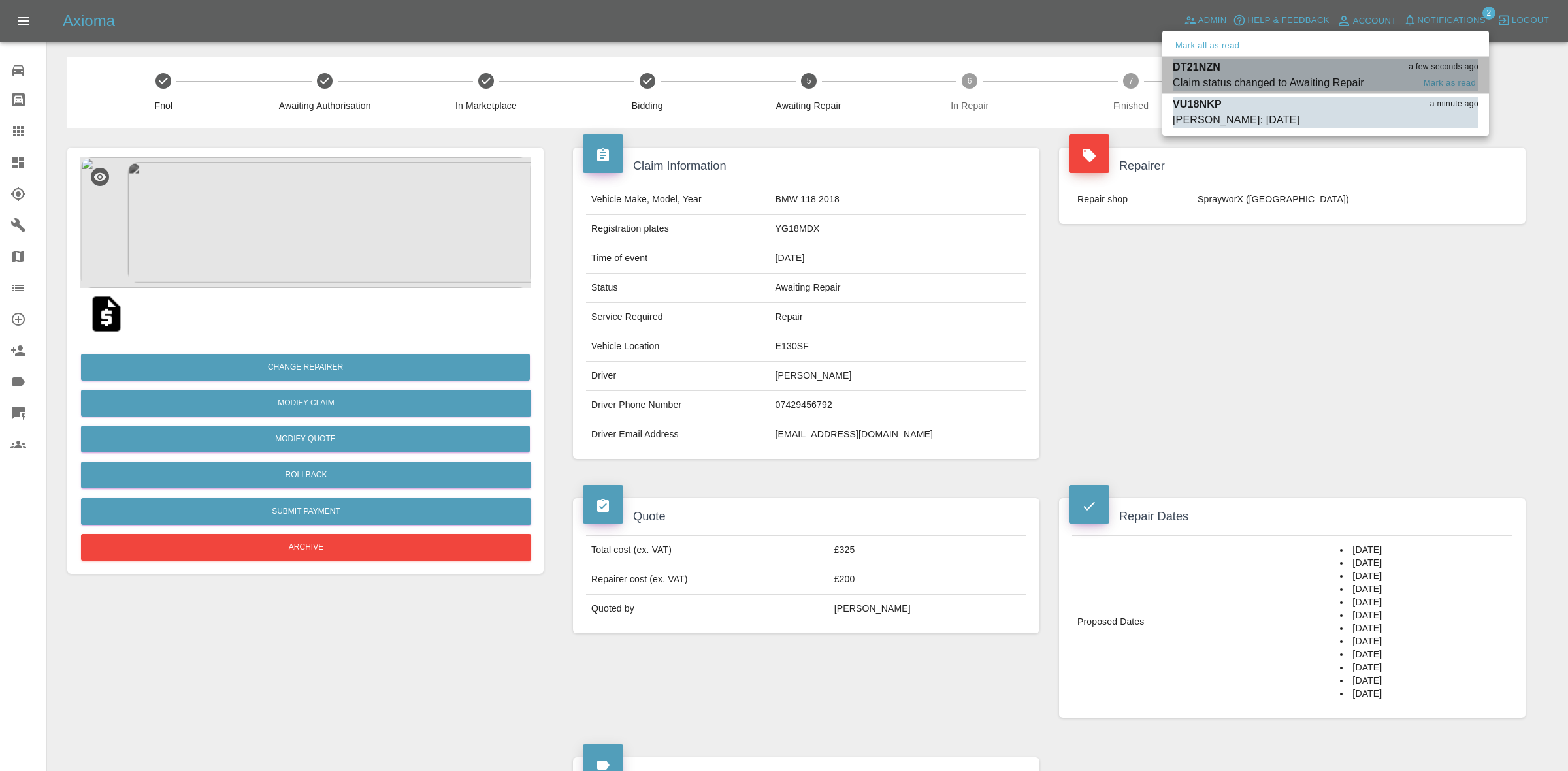
click at [1272, 62] on div "DT21NZN a few seconds ago" at bounding box center [1325, 67] width 306 height 16
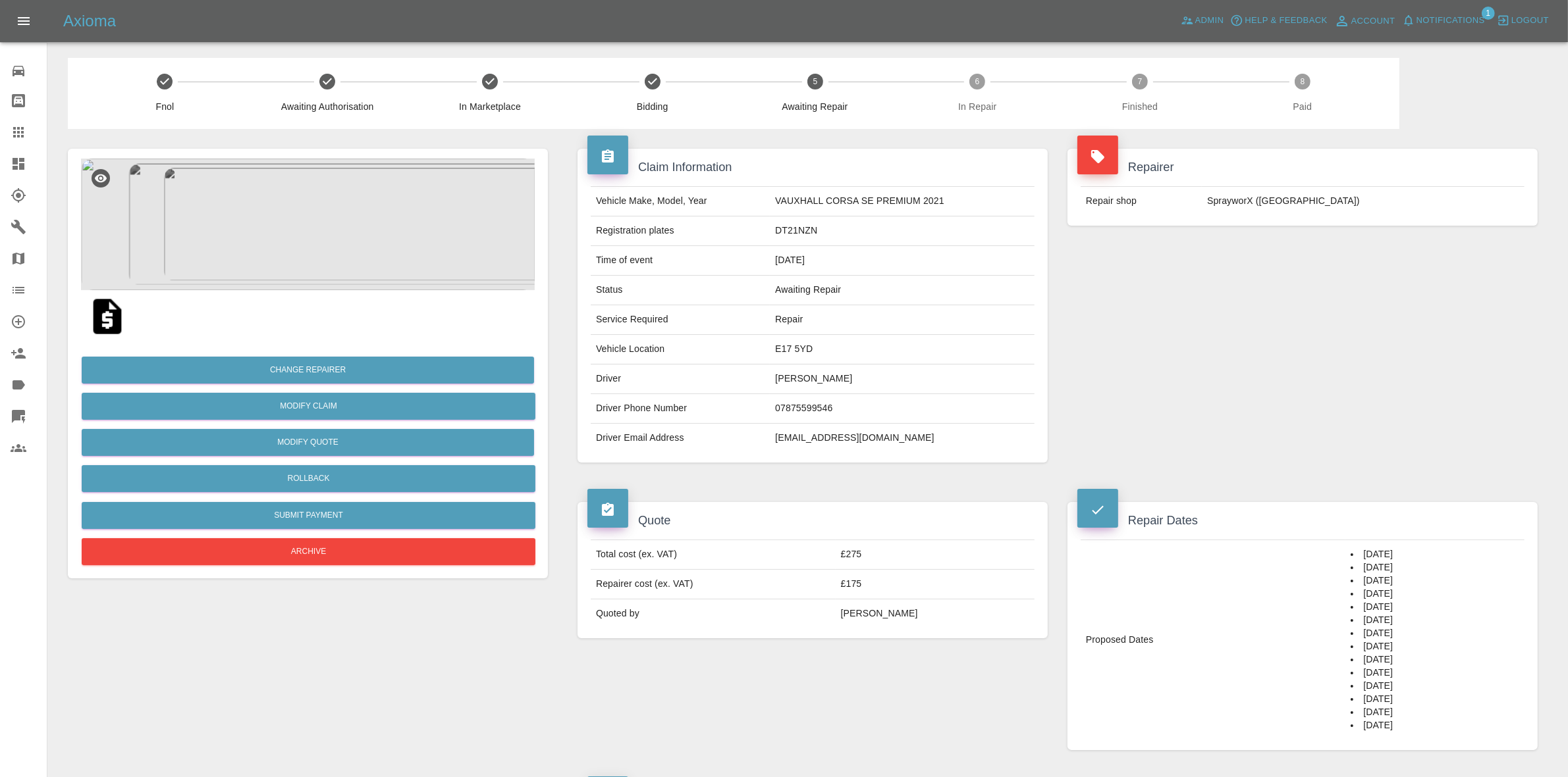
click at [1457, 13] on span "Notifications" at bounding box center [1450, 21] width 69 height 15
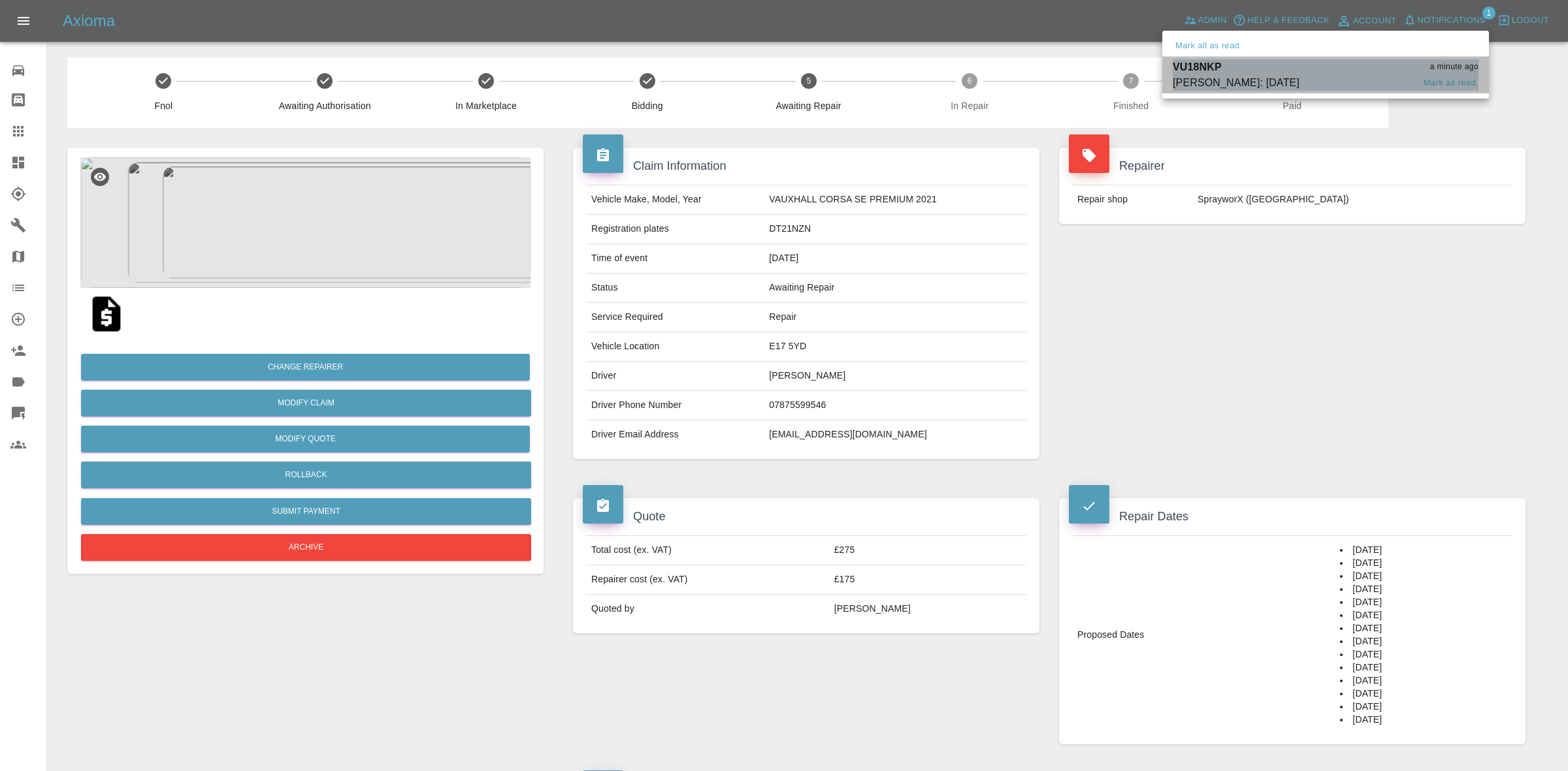
click at [1333, 78] on span "Castro: 22nd September" at bounding box center [1293, 82] width 241 height 16
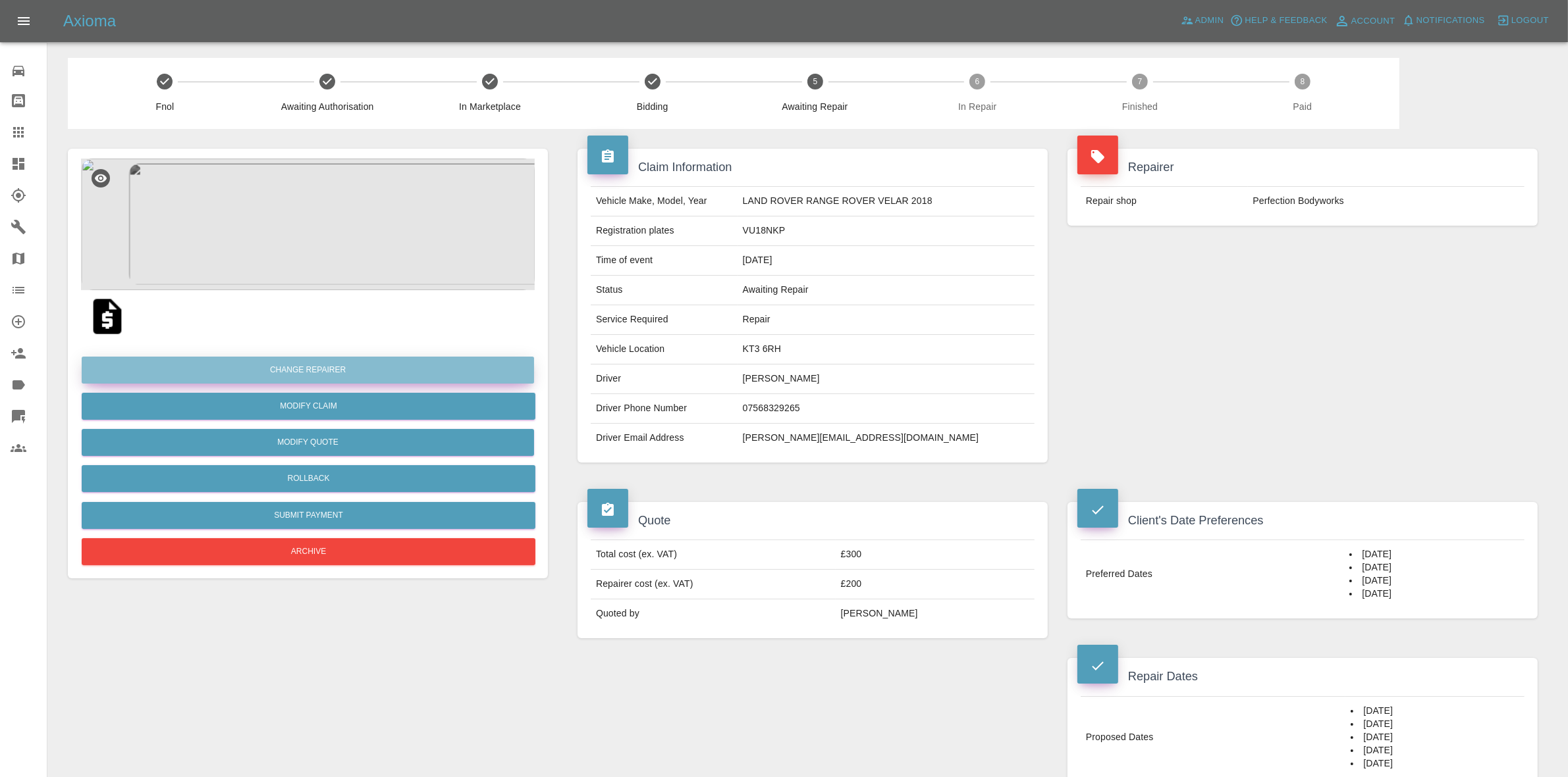
click at [296, 371] on button "Change Repairer" at bounding box center [308, 370] width 453 height 27
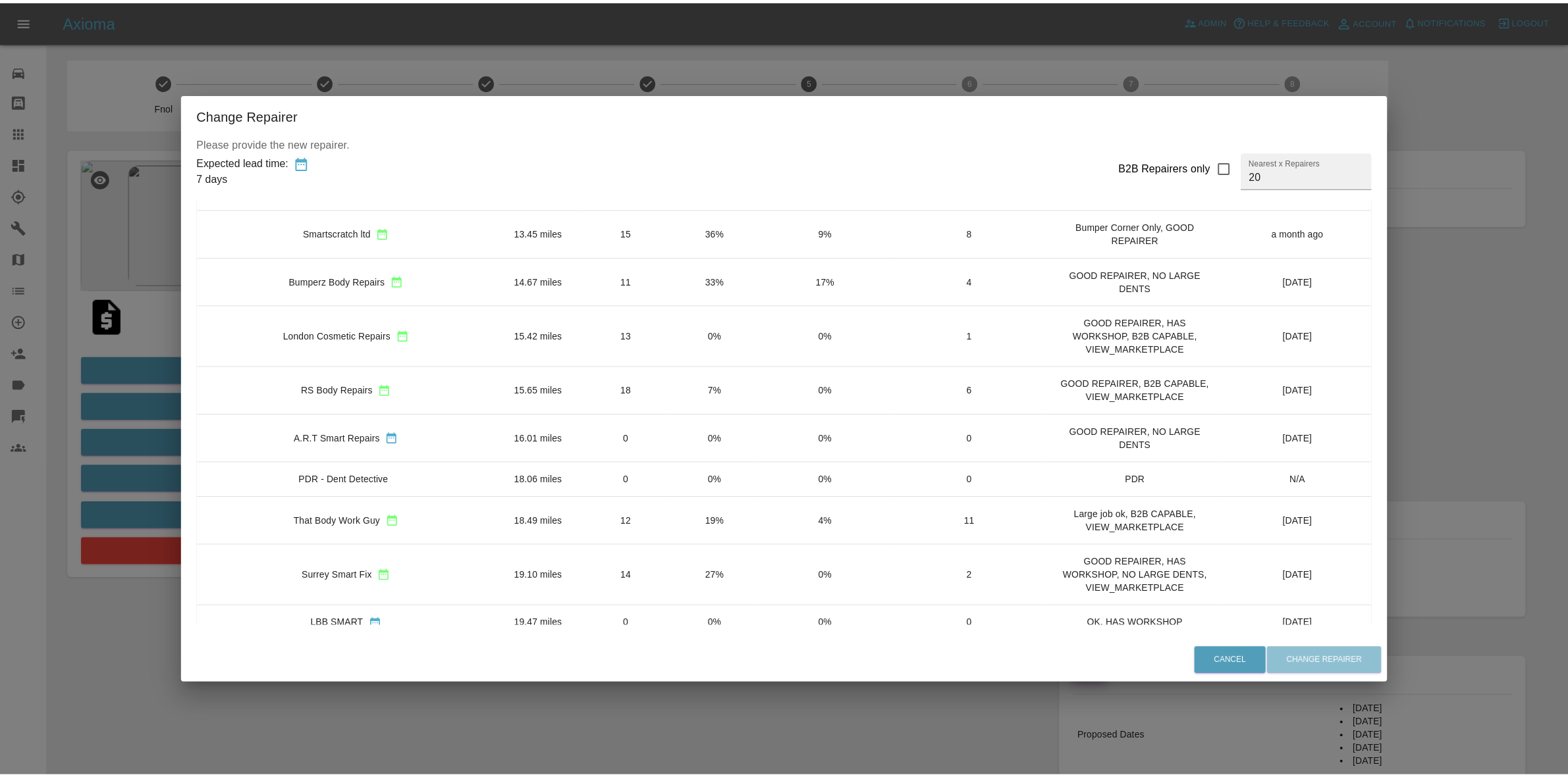
scroll to position [538, 0]
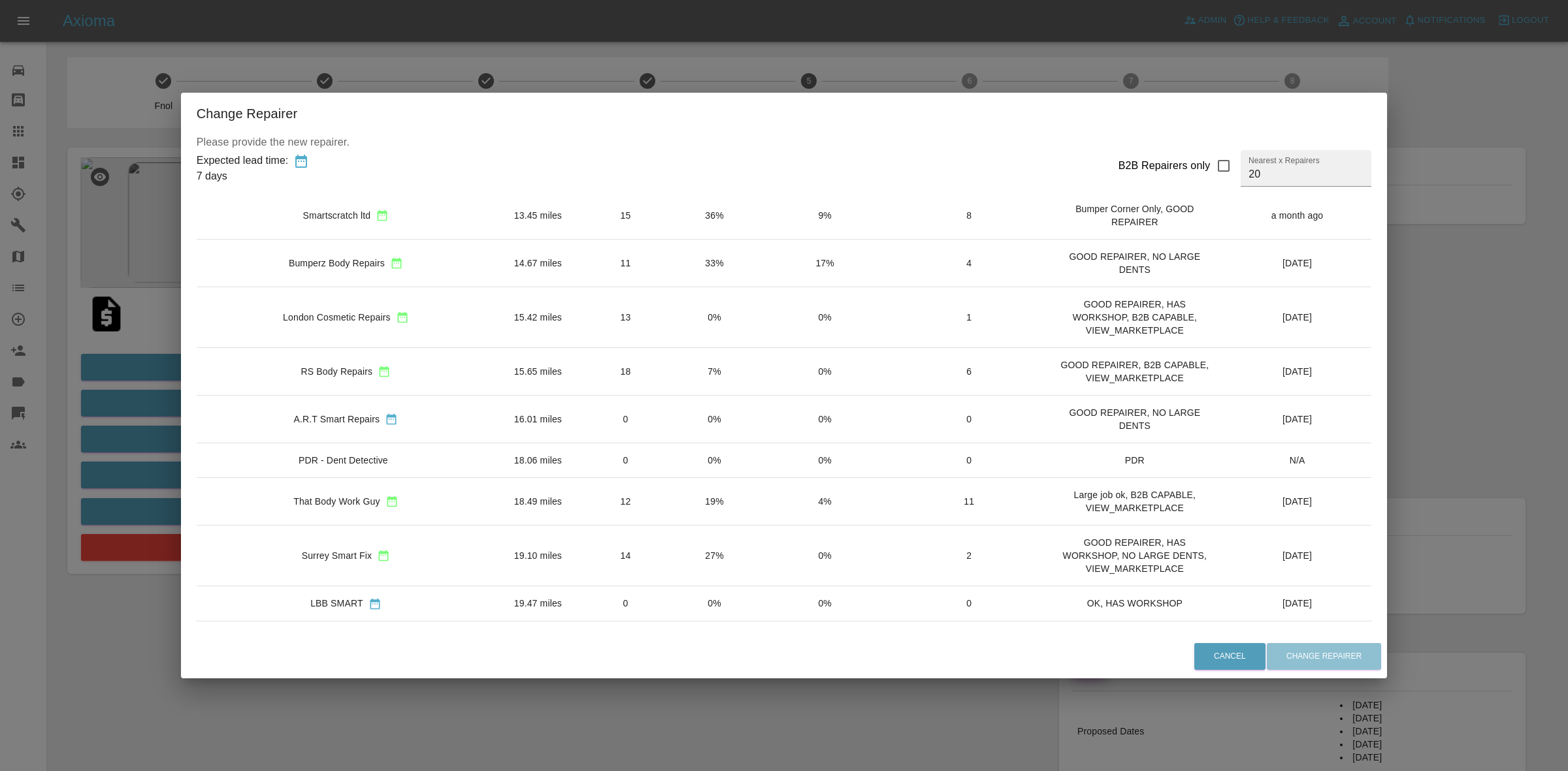
click at [111, 334] on div "Change Repairer Please provide the new repairer. Expected lead time: 7 days B2B…" at bounding box center [784, 386] width 1568 height 771
